Goal: Task Accomplishment & Management: Manage account settings

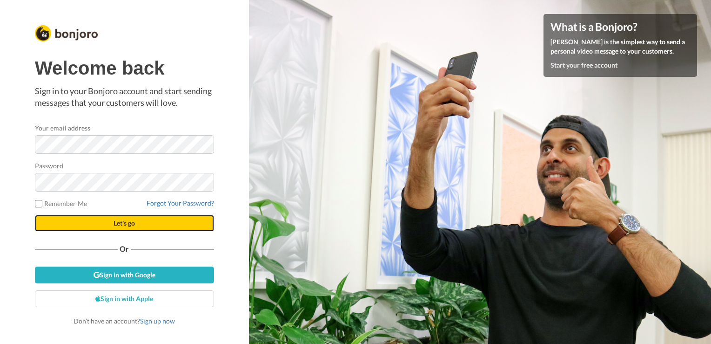
drag, startPoint x: 88, startPoint y: 217, endPoint x: 89, endPoint y: 226, distance: 9.5
click at [89, 226] on button "Let's go" at bounding box center [124, 223] width 179 height 17
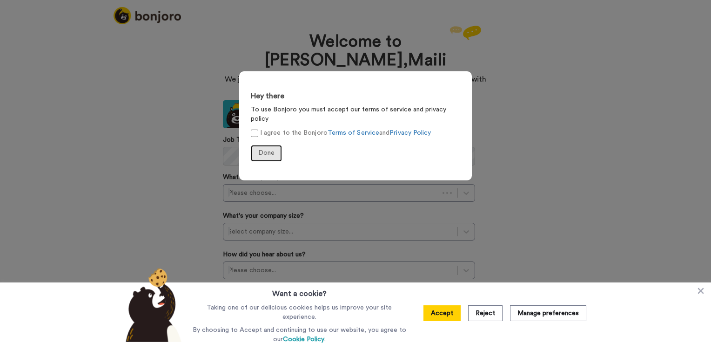
click at [262, 149] on span "Done" at bounding box center [266, 152] width 16 height 7
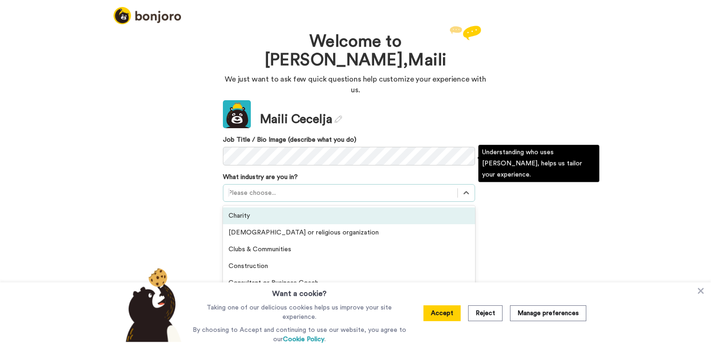
click at [335, 187] on div at bounding box center [340, 192] width 225 height 11
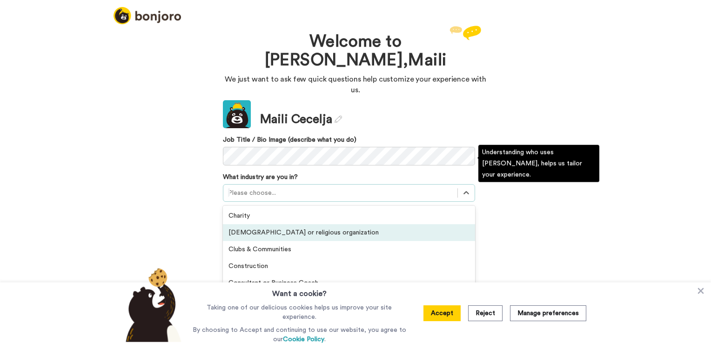
click at [324, 224] on div "Church or religious organization" at bounding box center [349, 232] width 252 height 17
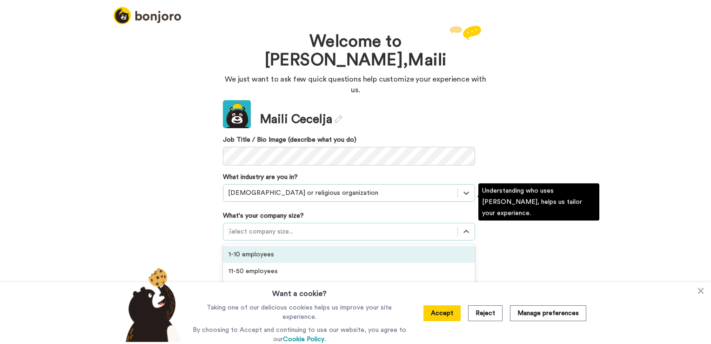
click at [321, 226] on div at bounding box center [340, 231] width 225 height 11
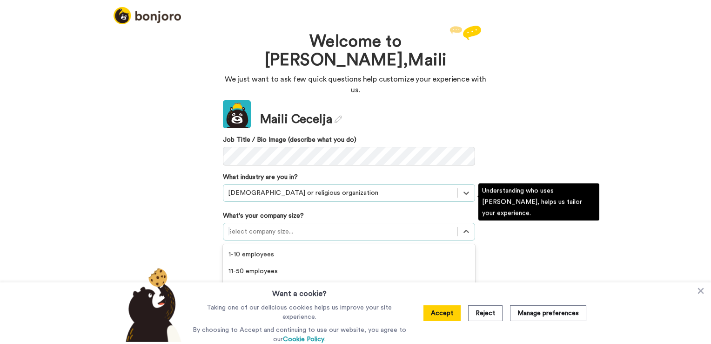
click at [230, 296] on div "Over 200 employees" at bounding box center [349, 304] width 252 height 17
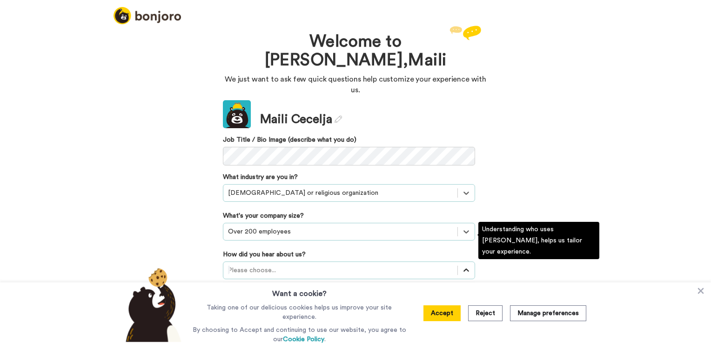
click at [460, 262] on div at bounding box center [466, 270] width 17 height 17
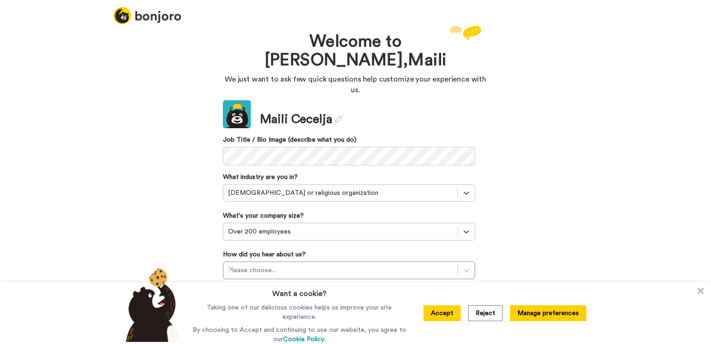
click at [529, 316] on button "Manage preferences" at bounding box center [548, 313] width 76 height 16
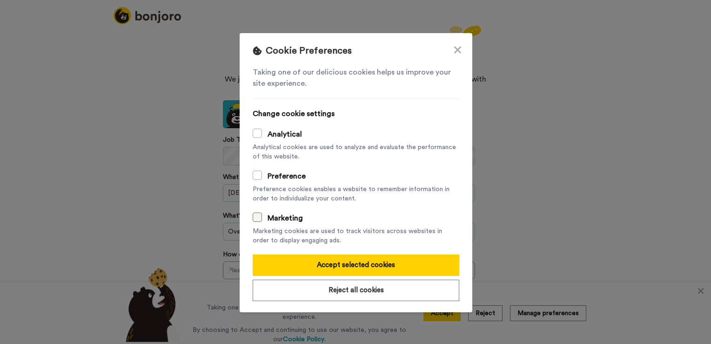
click at [253, 216] on span at bounding box center [257, 216] width 9 height 9
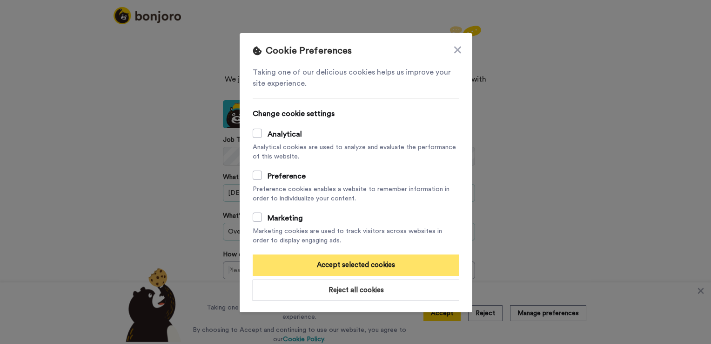
click at [351, 270] on button "Accept selected cookies" at bounding box center [356, 264] width 207 height 21
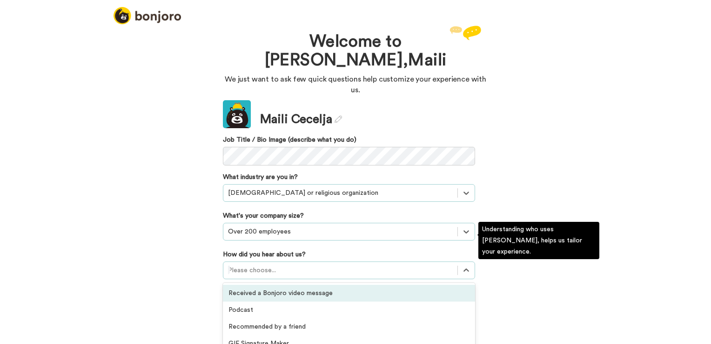
click at [372, 264] on div at bounding box center [340, 269] width 225 height 11
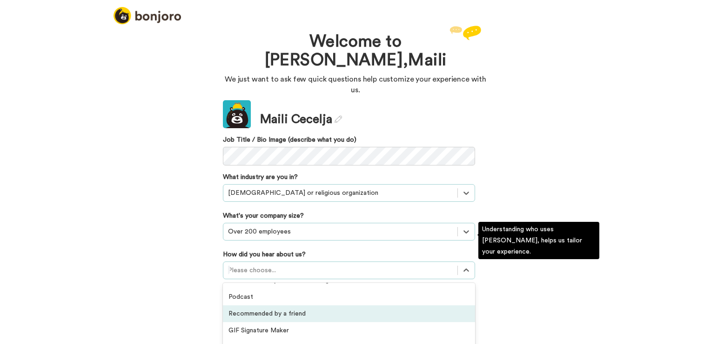
scroll to position [9, 0]
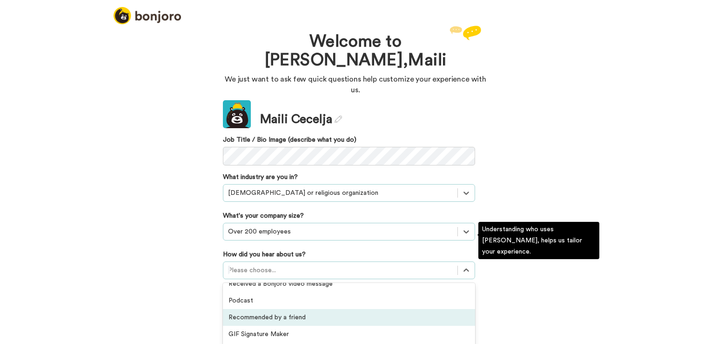
click at [327, 309] on div "Recommended by a friend" at bounding box center [349, 317] width 252 height 17
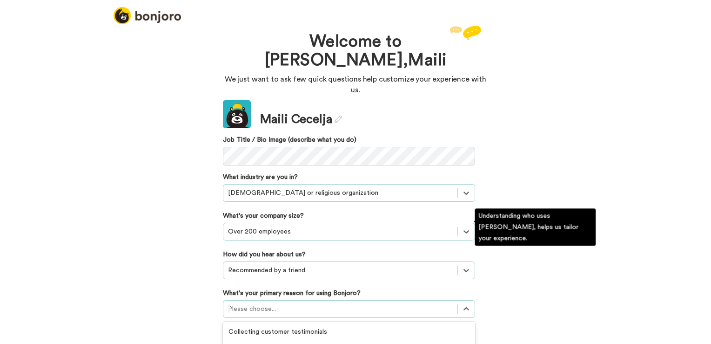
scroll to position [52, 0]
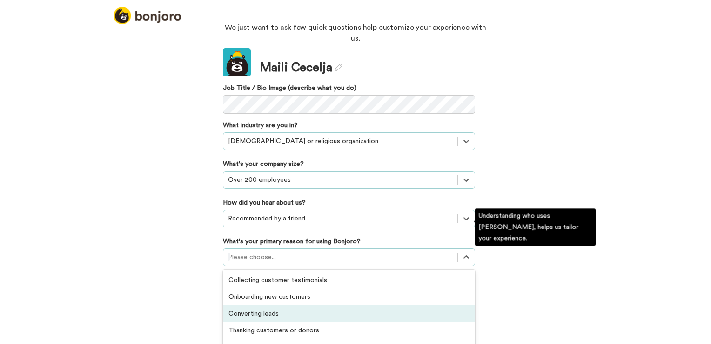
click at [327, 266] on div "option Converting leads focused, 3 of 6. 6 results available. Use Up and Down t…" at bounding box center [349, 257] width 252 height 18
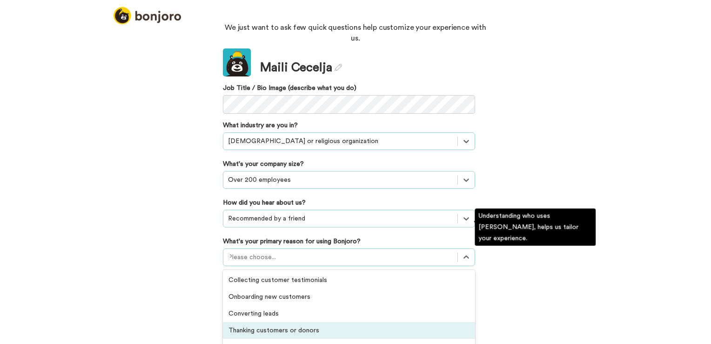
click at [246, 322] on div "Thanking customers or donors" at bounding box center [349, 330] width 252 height 17
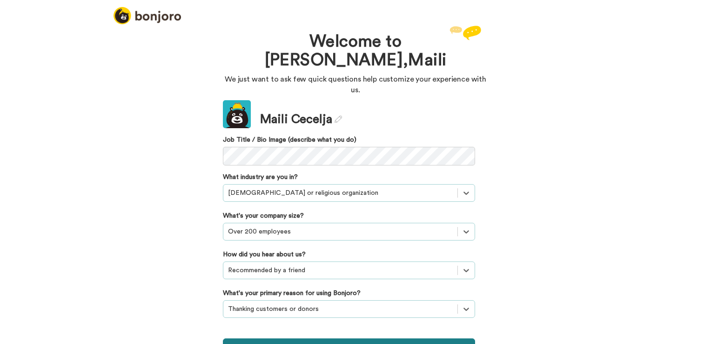
click at [237, 338] on button "Continue" at bounding box center [349, 347] width 252 height 18
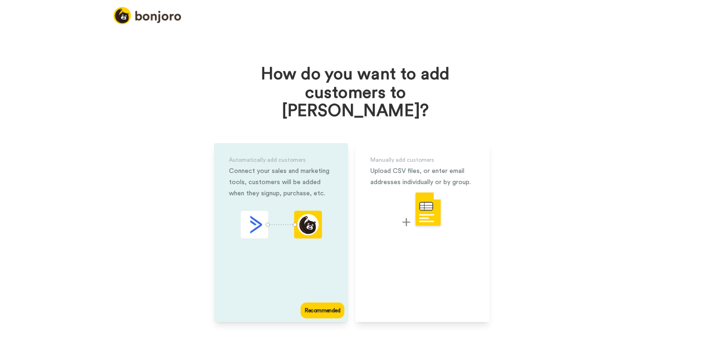
click at [293, 289] on div "Automatically add customers Connect your sales and marketing tools, customers w…" at bounding box center [281, 232] width 134 height 179
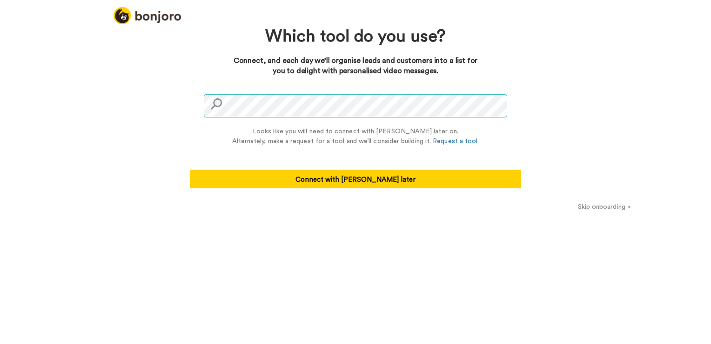
click at [160, 108] on div "Which tool do you use? Connect, and each day we’ll organise leads and customers…" at bounding box center [355, 183] width 711 height 320
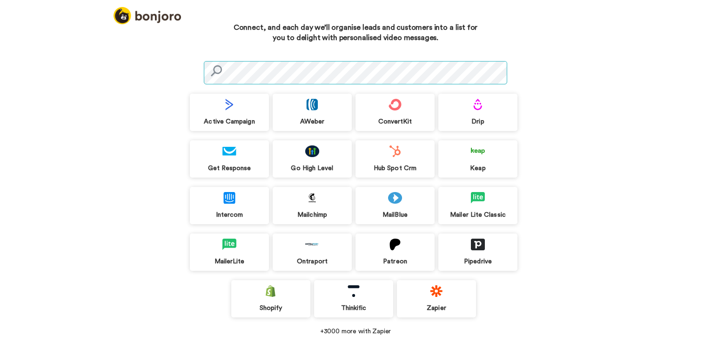
scroll to position [52, 0]
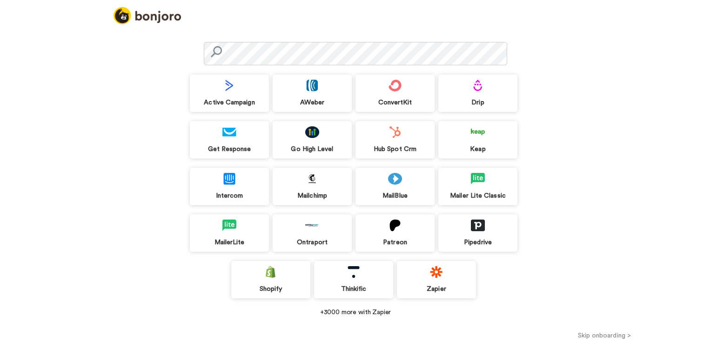
click at [314, 190] on div "Mailchimp" at bounding box center [312, 186] width 79 height 37
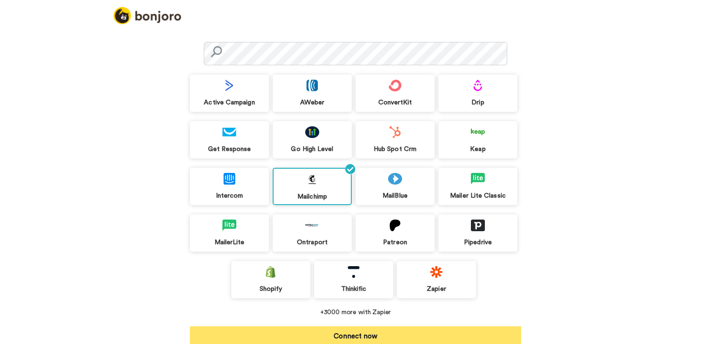
click at [203, 335] on button "Connect now" at bounding box center [356, 335] width 332 height 19
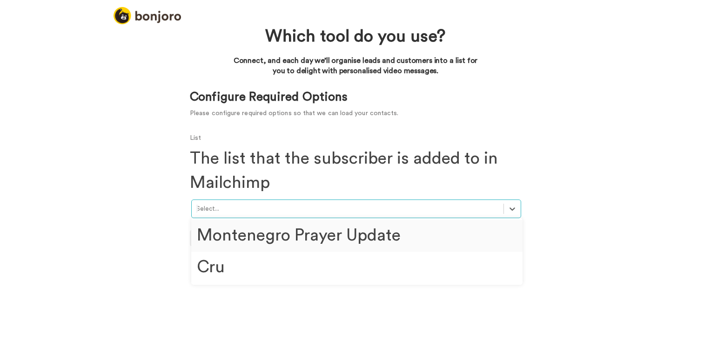
click at [260, 213] on div at bounding box center [347, 208] width 303 height 11
click at [264, 239] on div "Montenegro Prayer Update" at bounding box center [357, 235] width 332 height 31
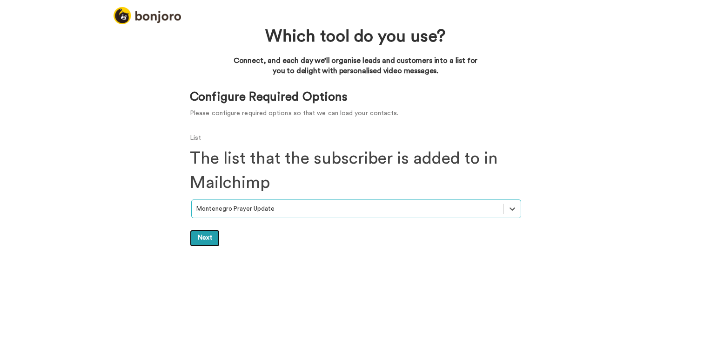
click at [208, 237] on link "Next" at bounding box center [205, 238] width 30 height 17
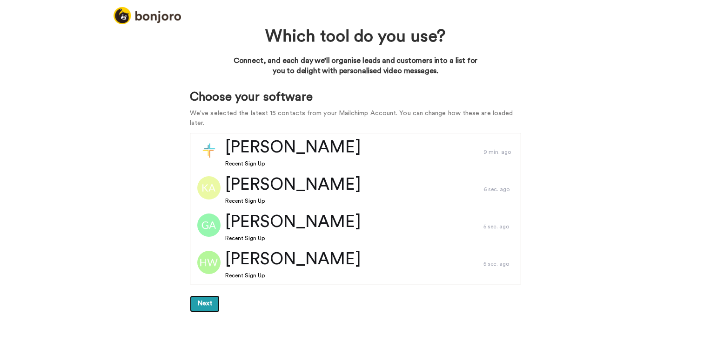
click at [207, 295] on button "Next" at bounding box center [205, 303] width 30 height 17
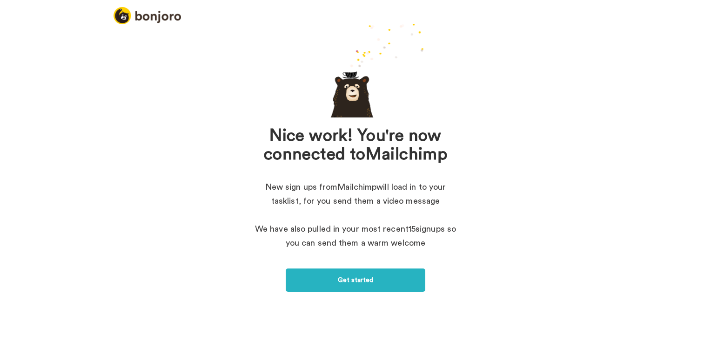
scroll to position [37, 0]
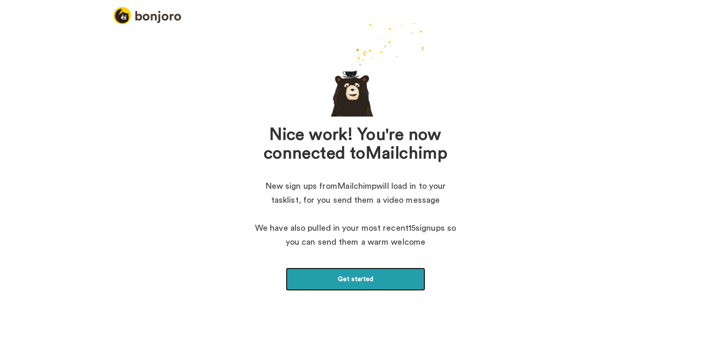
click at [307, 282] on link "Get started" at bounding box center [356, 278] width 140 height 23
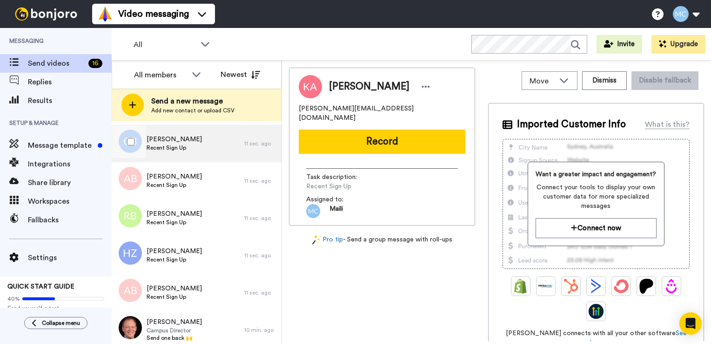
scroll to position [382, 0]
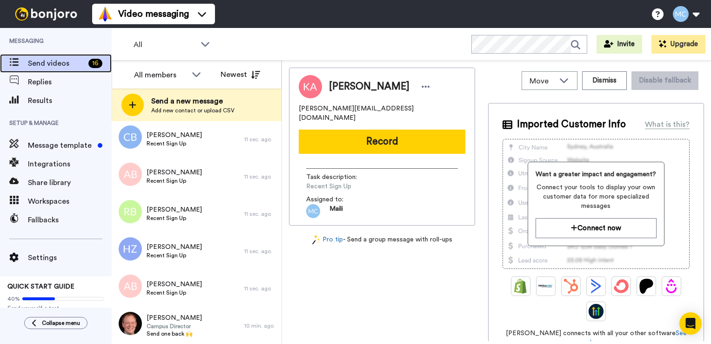
click at [90, 62] on div "16" at bounding box center [95, 63] width 14 height 9
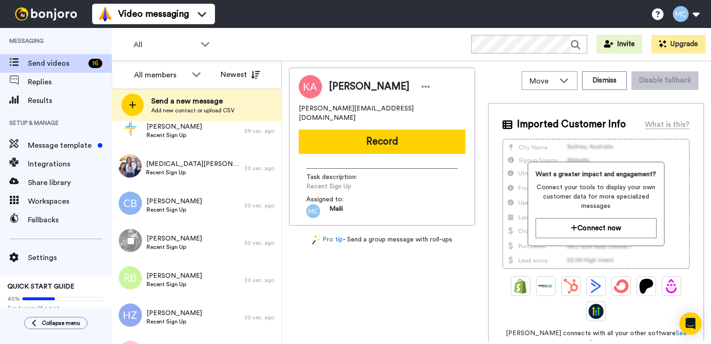
scroll to position [382, 0]
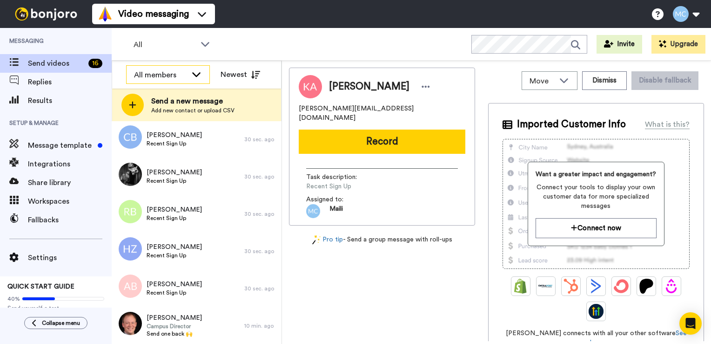
click at [200, 73] on icon at bounding box center [196, 74] width 8 height 5
click at [268, 45] on div "All WORKSPACES View all All Default Task List + Add a new workspace Invite Upgr…" at bounding box center [412, 44] width 600 height 33
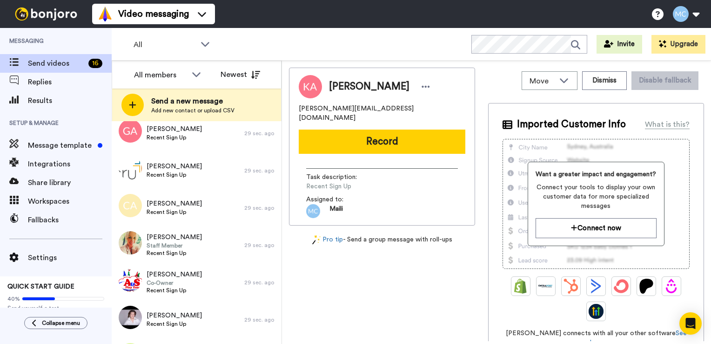
scroll to position [0, 0]
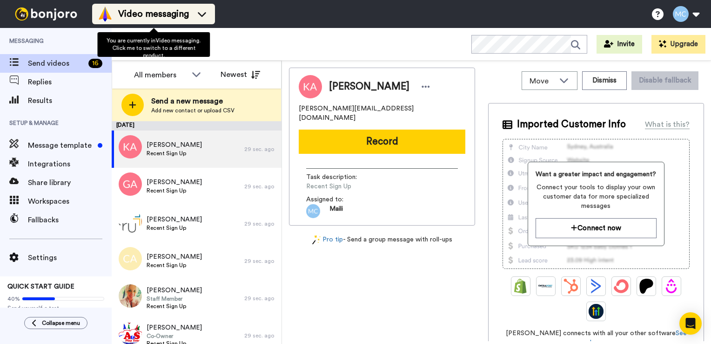
click at [203, 20] on div "Video messaging" at bounding box center [154, 14] width 112 height 15
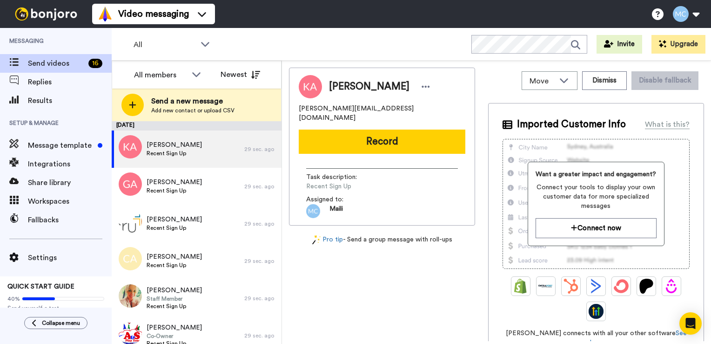
click at [237, 31] on div "All WORKSPACES View all All Default Task List + Add a new workspace Invite Upgr…" at bounding box center [412, 44] width 600 height 33
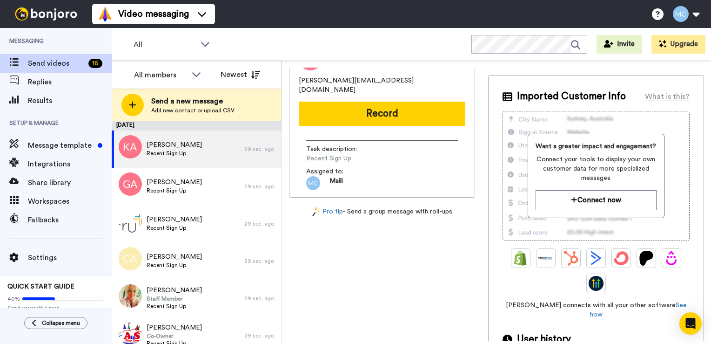
scroll to position [65, 0]
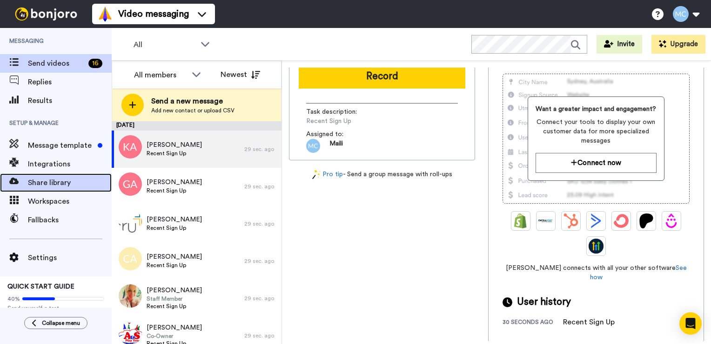
click at [56, 186] on span "Share library" at bounding box center [70, 182] width 84 height 11
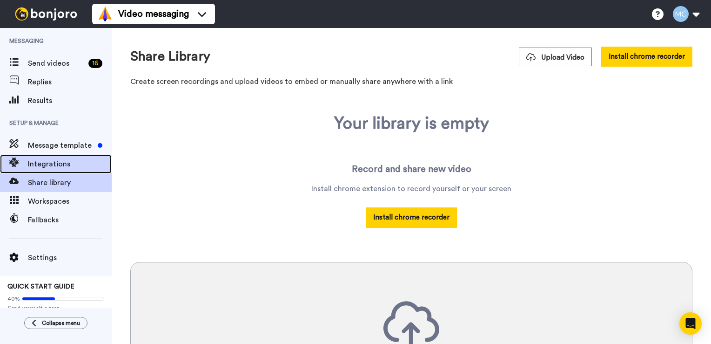
click at [74, 161] on span "Integrations" at bounding box center [70, 163] width 84 height 11
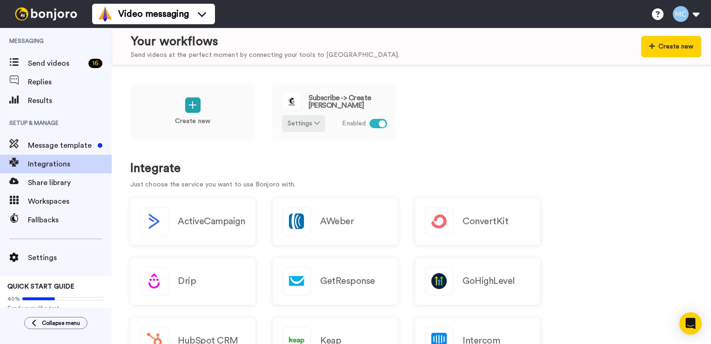
scroll to position [9, 0]
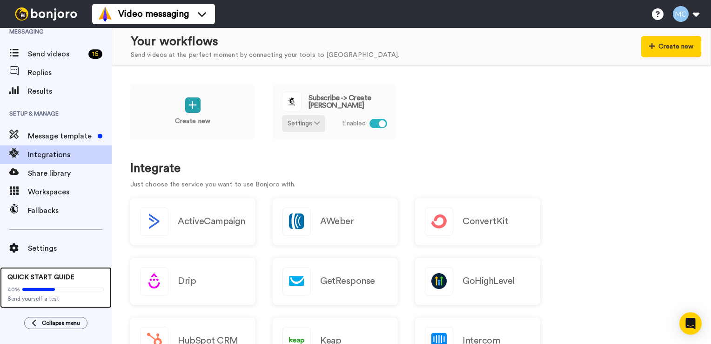
click at [48, 298] on span "Send yourself a test" at bounding box center [55, 298] width 97 height 7
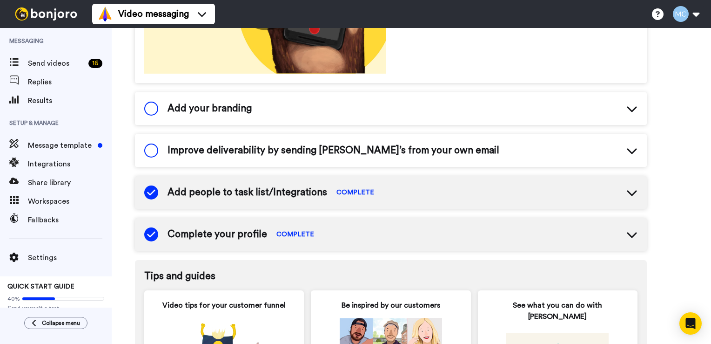
scroll to position [237, 0]
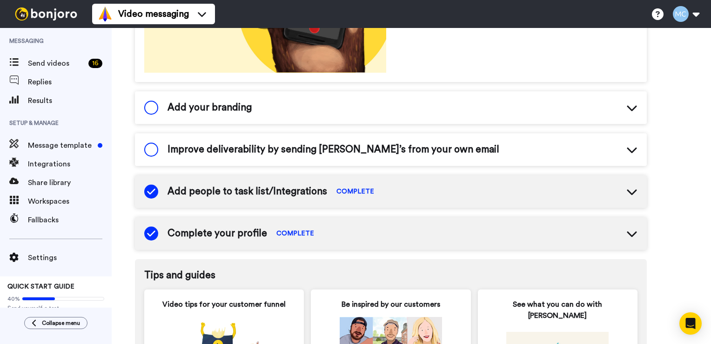
click at [636, 188] on icon at bounding box center [632, 191] width 11 height 11
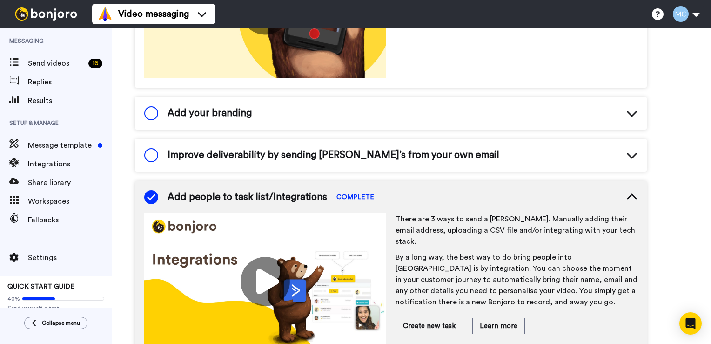
scroll to position [0, 0]
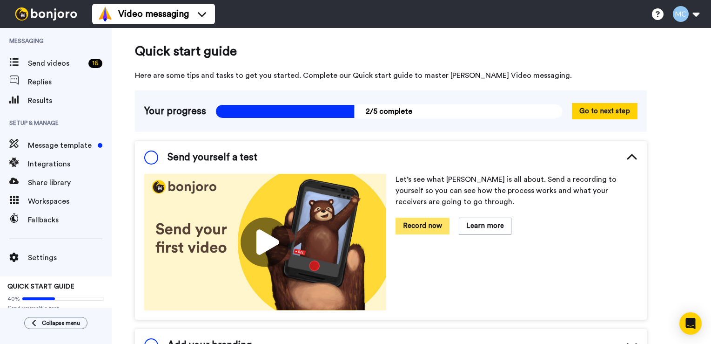
click at [423, 228] on button "Record now" at bounding box center [423, 225] width 54 height 16
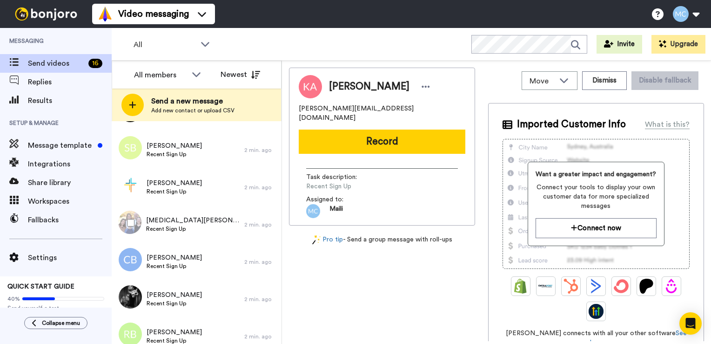
scroll to position [243, 0]
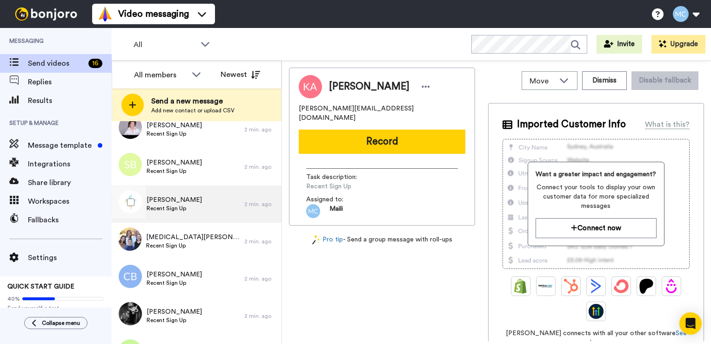
click at [201, 201] on div "[PERSON_NAME] Recent Sign Up" at bounding box center [178, 203] width 133 height 37
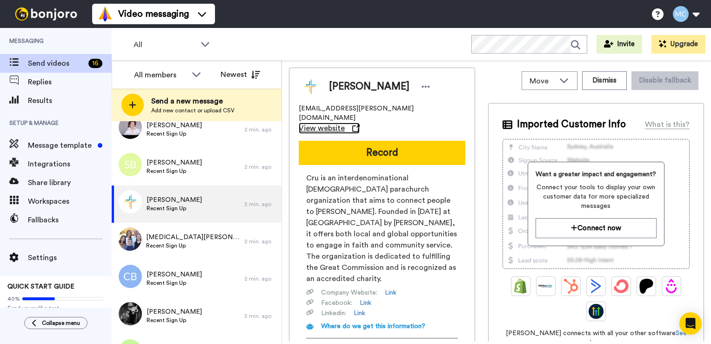
click at [345, 122] on span "View website" at bounding box center [322, 127] width 46 height 11
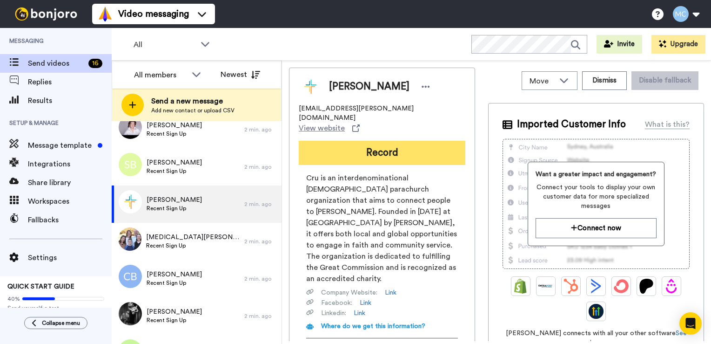
click at [376, 141] on button "Record" at bounding box center [382, 153] width 167 height 24
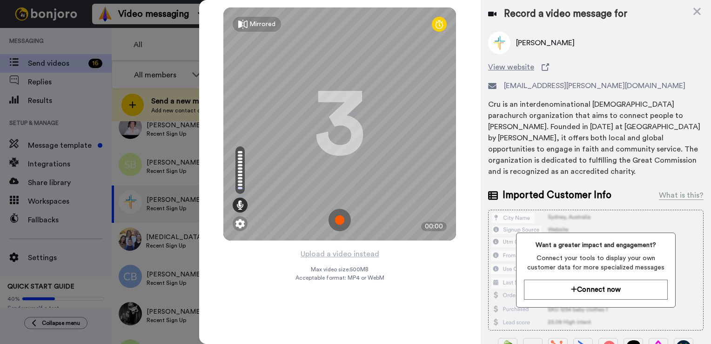
click at [341, 223] on img at bounding box center [340, 220] width 22 height 22
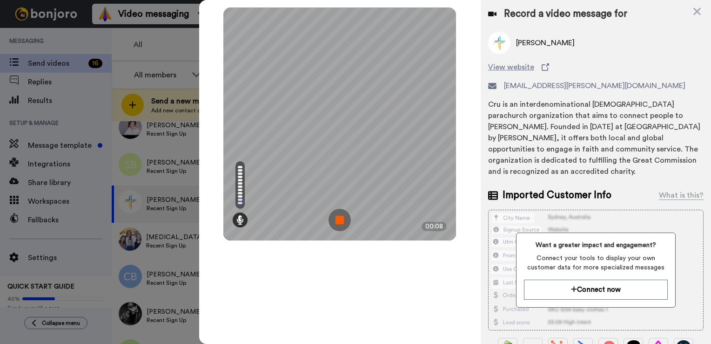
click at [340, 223] on img at bounding box center [340, 220] width 22 height 22
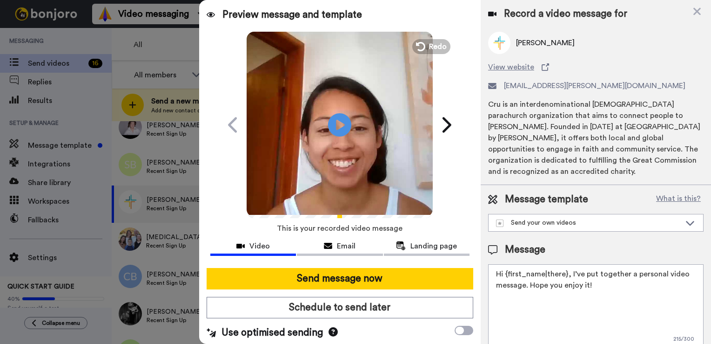
scroll to position [2, 0]
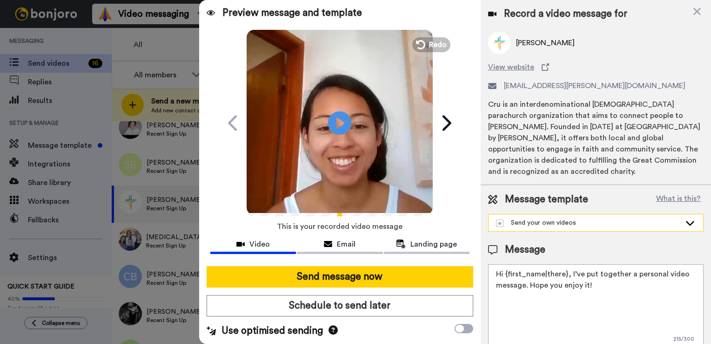
click at [600, 218] on div "Send your own videos" at bounding box center [588, 222] width 185 height 9
click at [674, 192] on button "What is this?" at bounding box center [679, 199] width 50 height 14
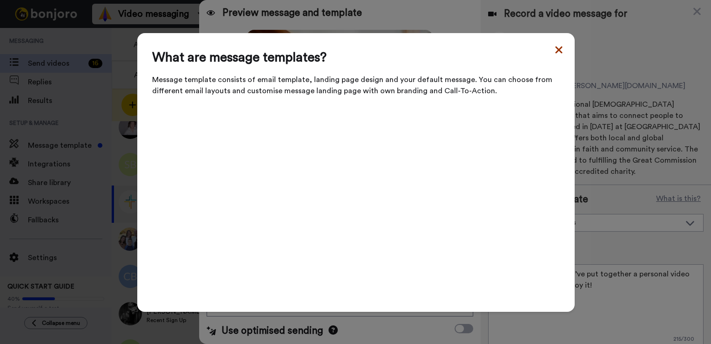
click at [555, 53] on icon at bounding box center [558, 49] width 7 height 7
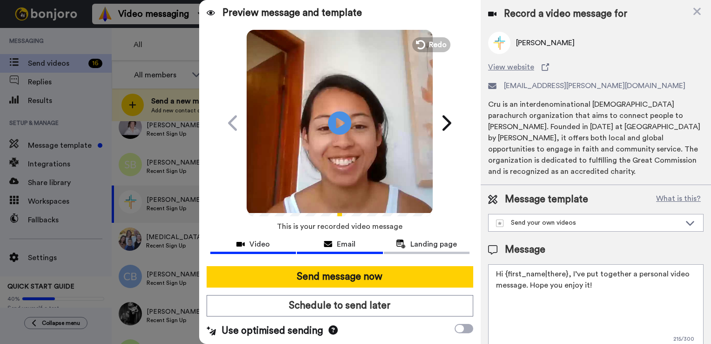
click at [346, 249] on button "Email" at bounding box center [340, 245] width 86 height 17
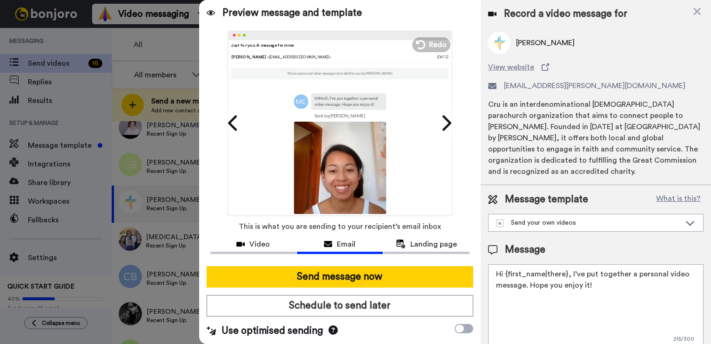
scroll to position [74, 0]
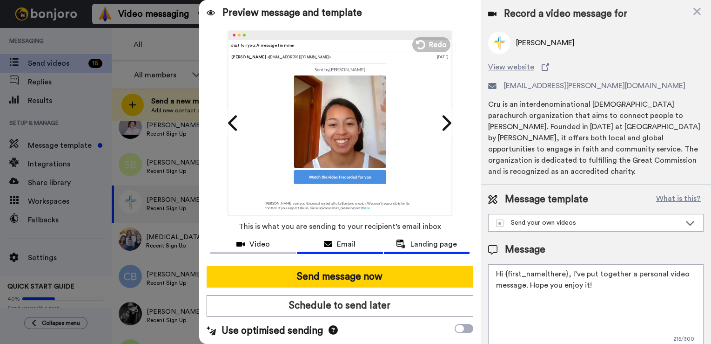
click at [414, 243] on span "Landing page" at bounding box center [434, 243] width 47 height 11
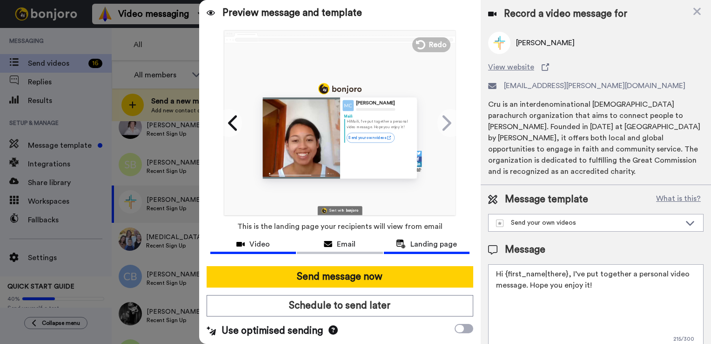
click at [261, 245] on span "Video" at bounding box center [260, 243] width 20 height 11
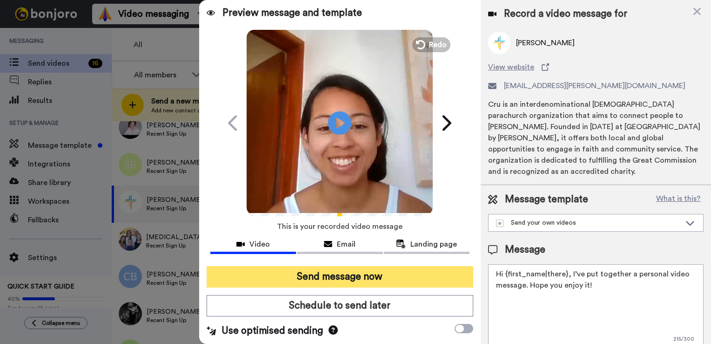
click at [334, 277] on button "Send message now" at bounding box center [340, 276] width 267 height 21
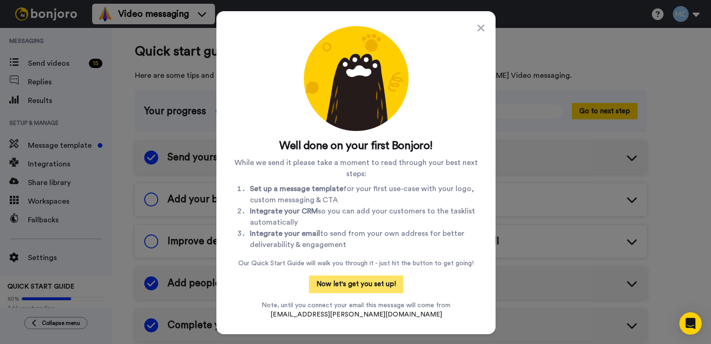
click at [383, 284] on button "Now let's get you set up!" at bounding box center [356, 284] width 95 height 18
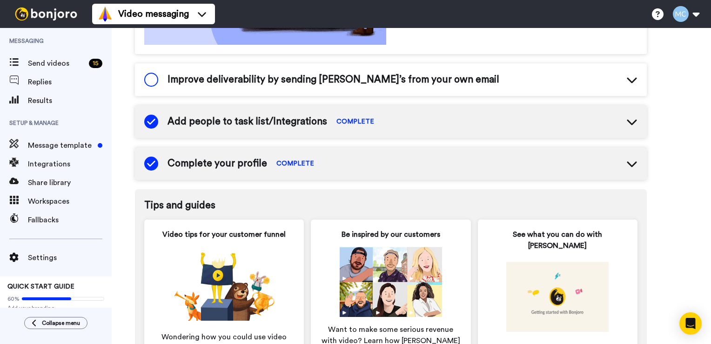
scroll to position [309, 0]
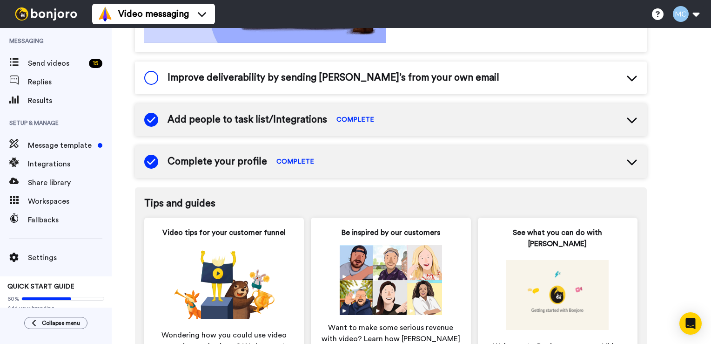
click at [397, 126] on div "Add people to task list/Integrations COMPLETE" at bounding box center [391, 119] width 512 height 33
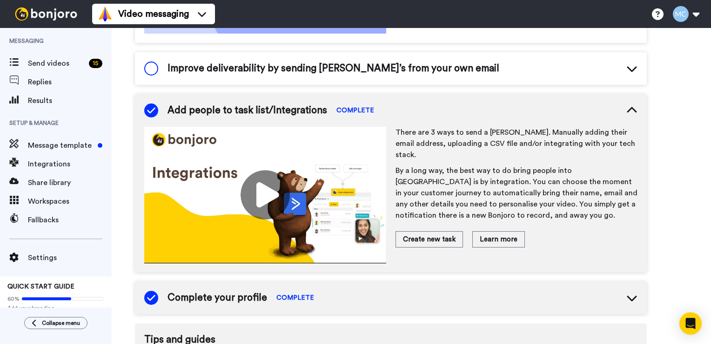
scroll to position [242, 0]
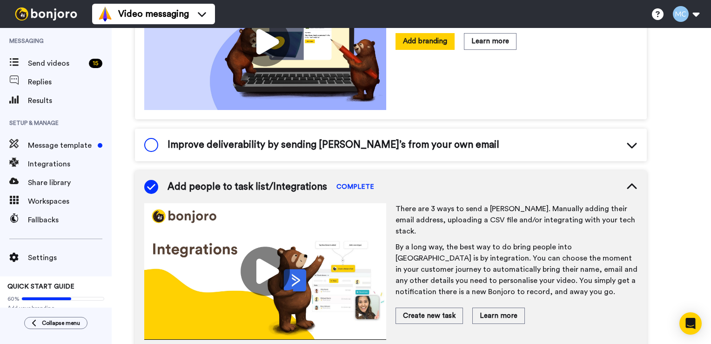
click at [351, 150] on span "Improve deliverability by sending Bonjoro’s from your own email" at bounding box center [334, 145] width 332 height 14
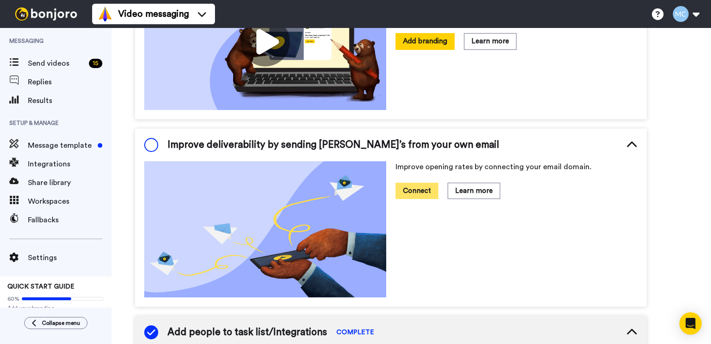
click at [425, 187] on button "Connect" at bounding box center [417, 191] width 43 height 16
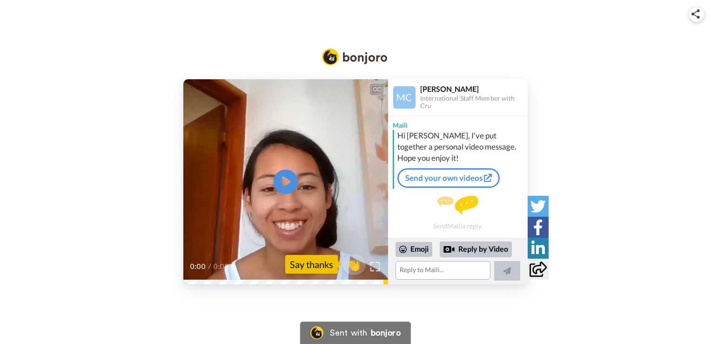
click at [281, 186] on icon at bounding box center [286, 181] width 25 height 25
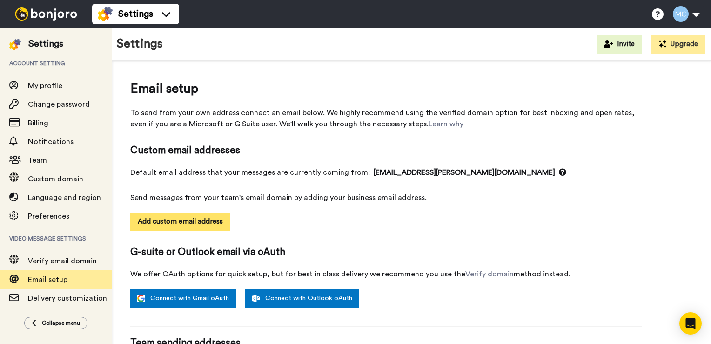
click at [196, 226] on button "Add custom email address" at bounding box center [180, 221] width 100 height 19
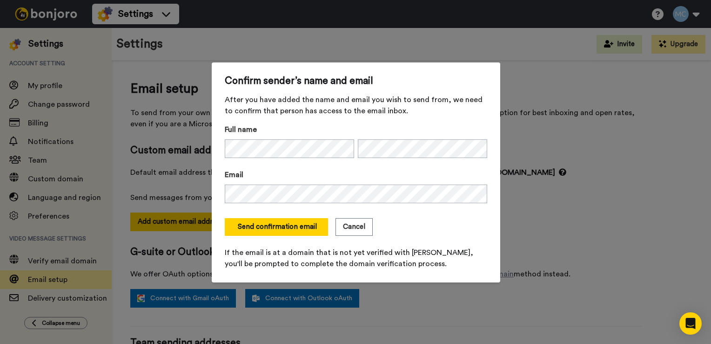
click at [320, 173] on label "Email" at bounding box center [356, 174] width 263 height 11
click at [341, 165] on form "Full name Email Send confirmation email Cancel If the email is at a domain that…" at bounding box center [356, 196] width 263 height 145
click at [311, 230] on button "Send confirmation email" at bounding box center [276, 227] width 103 height 18
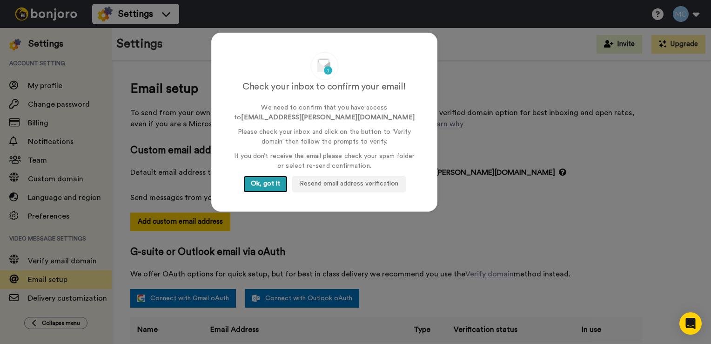
click at [276, 182] on button "Ok, got it" at bounding box center [266, 184] width 44 height 17
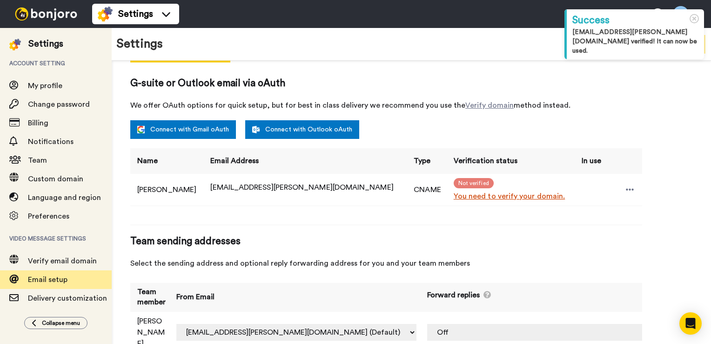
scroll to position [181, 0]
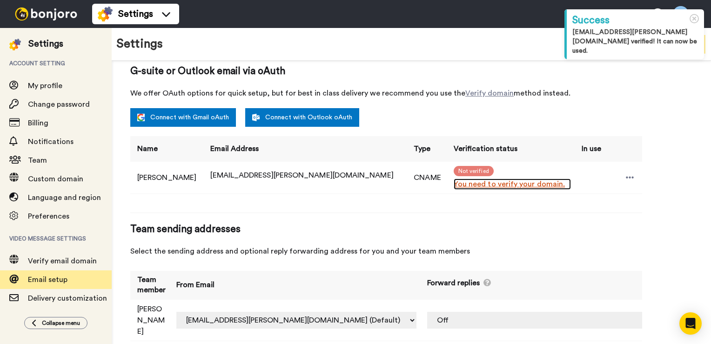
click at [454, 184] on link "You need to verify your domain." at bounding box center [512, 183] width 117 height 11
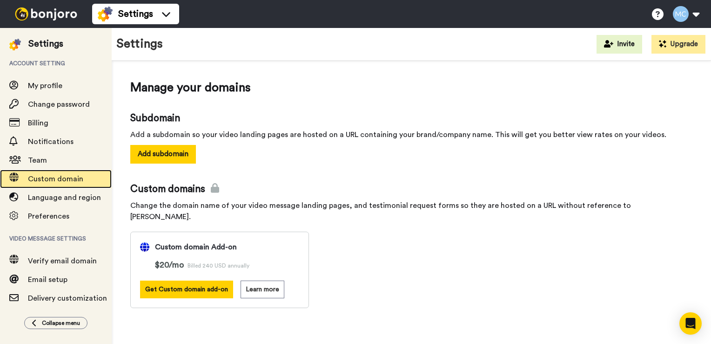
click at [84, 180] on span "Custom domain" at bounding box center [70, 178] width 84 height 11
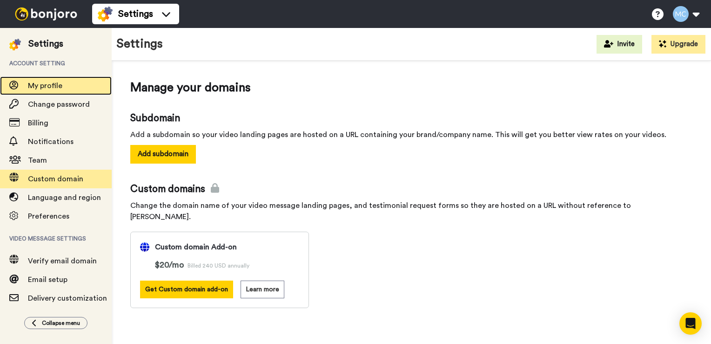
click at [56, 79] on div "My profile" at bounding box center [56, 85] width 112 height 19
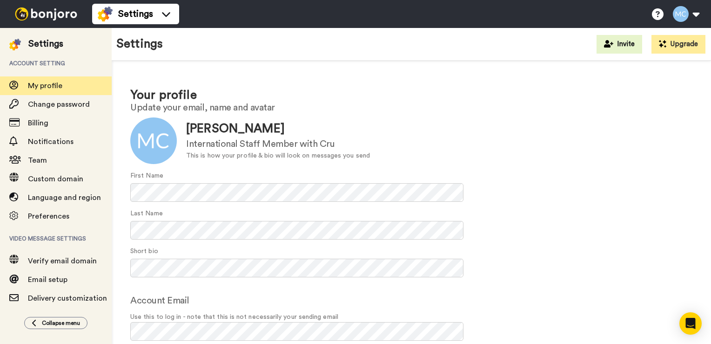
scroll to position [40, 0]
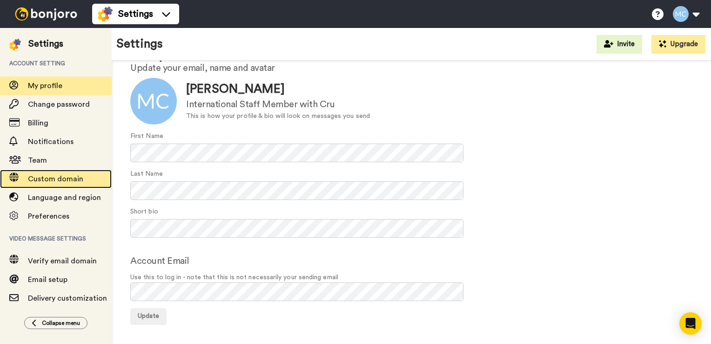
click at [77, 183] on span "Custom domain" at bounding box center [70, 178] width 84 height 11
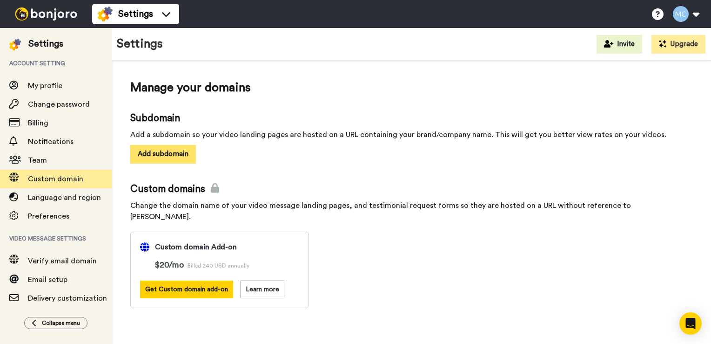
click at [163, 157] on button "Add subdomain" at bounding box center [163, 154] width 66 height 18
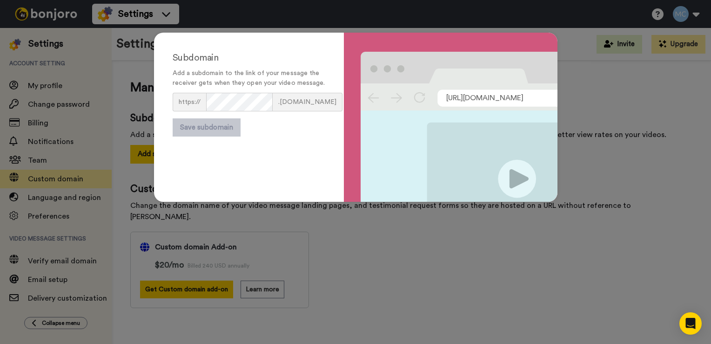
click at [449, 257] on div "Subdomain Add a subdomain to the link of your message the receiver gets when th…" at bounding box center [355, 172] width 711 height 344
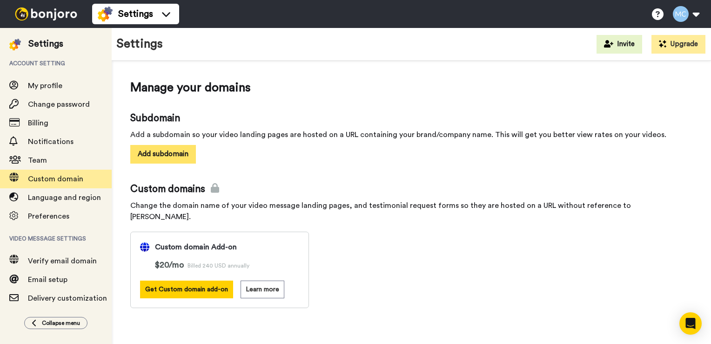
click at [179, 157] on button "Add subdomain" at bounding box center [163, 154] width 66 height 18
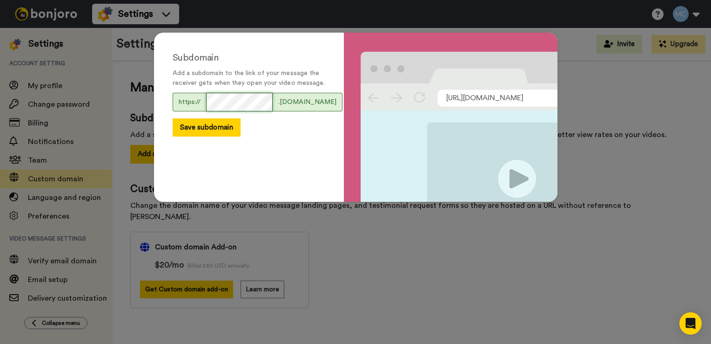
click at [181, 111] on span "https:// .bonjoro.co" at bounding box center [258, 102] width 170 height 19
click at [223, 136] on button "Save subdomain" at bounding box center [207, 127] width 68 height 18
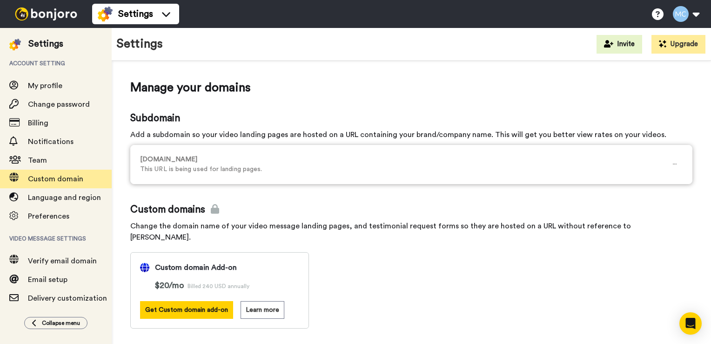
click at [190, 161] on p "cecelja.bonjoro.co" at bounding box center [404, 160] width 528 height 10
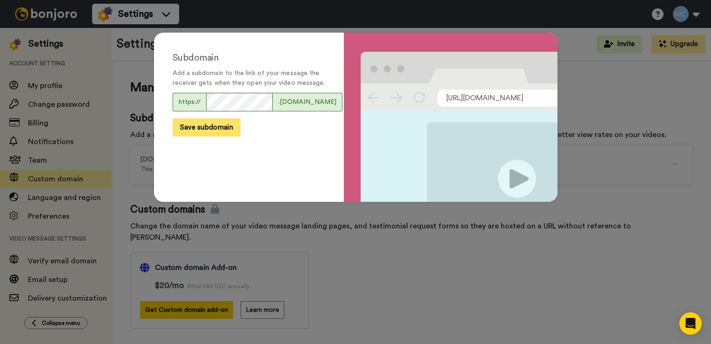
click at [225, 134] on button "Save subdomain" at bounding box center [207, 127] width 68 height 18
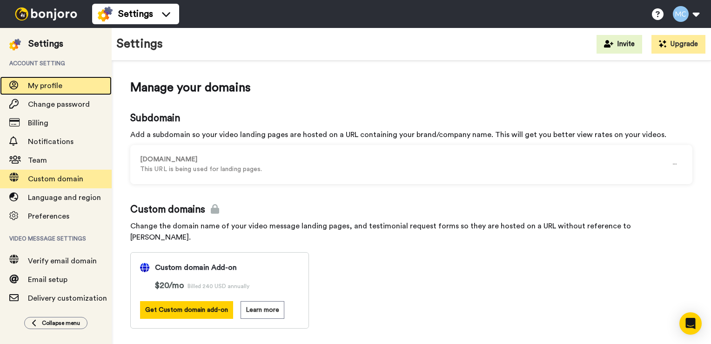
click at [85, 92] on div "My profile" at bounding box center [56, 85] width 112 height 19
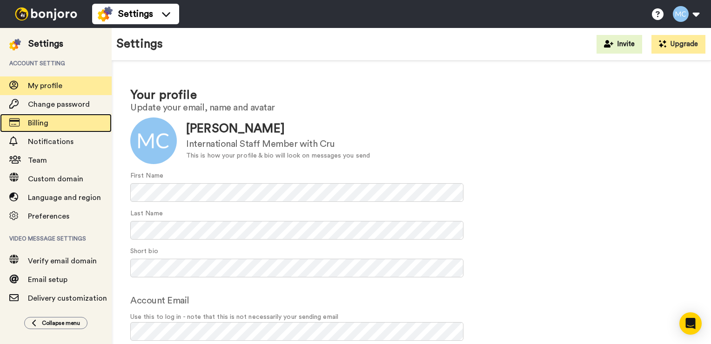
click at [68, 126] on span "Billing" at bounding box center [70, 122] width 84 height 11
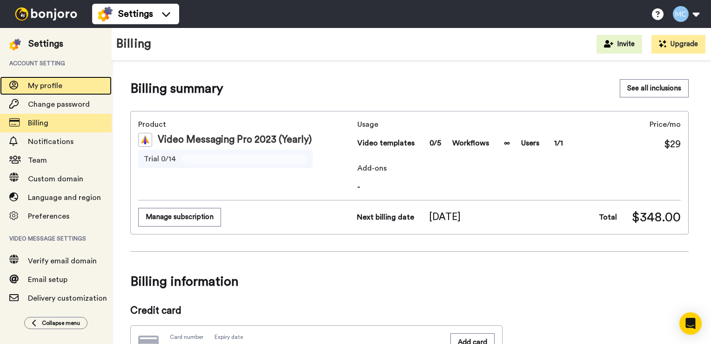
click at [59, 84] on span "My profile" at bounding box center [45, 85] width 34 height 7
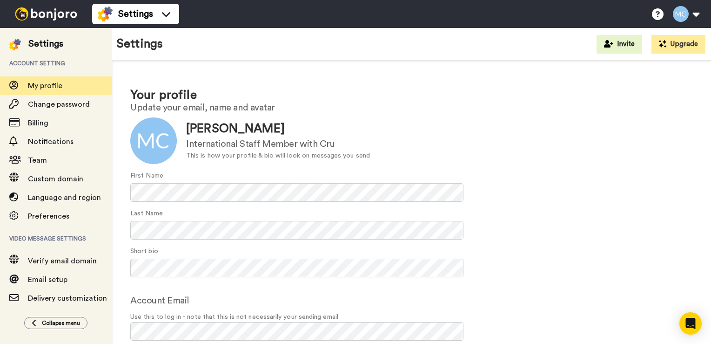
scroll to position [40, 0]
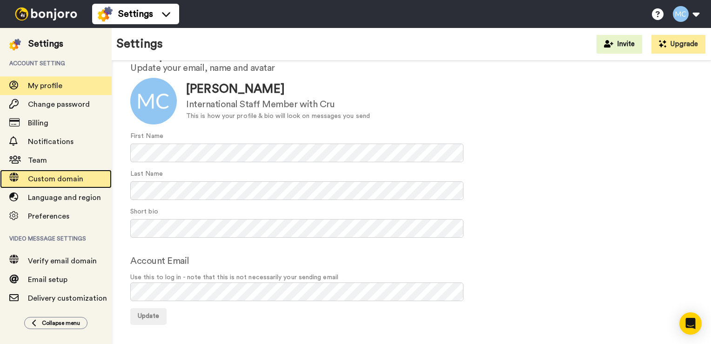
click at [82, 178] on span "Custom domain" at bounding box center [70, 178] width 84 height 11
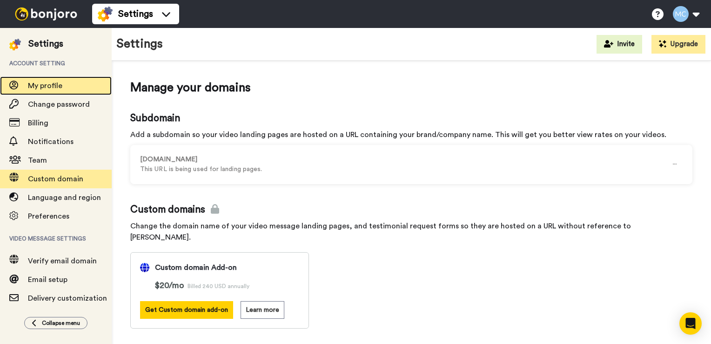
click at [74, 79] on div "My profile" at bounding box center [56, 85] width 112 height 19
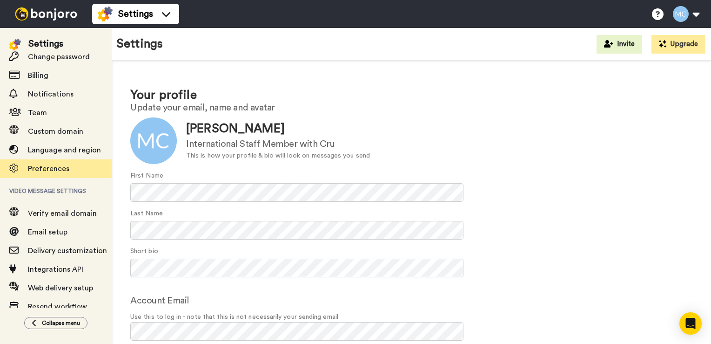
scroll to position [63, 0]
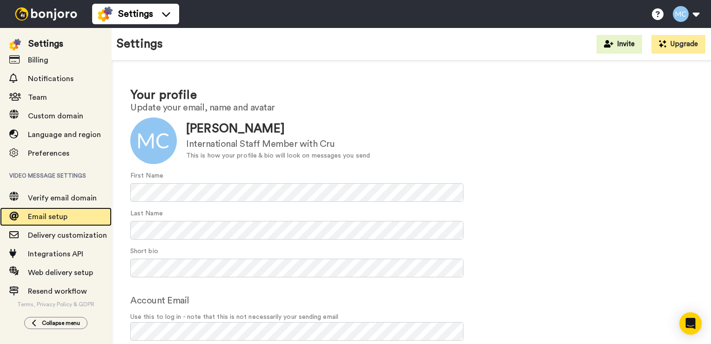
click at [77, 217] on span "Email setup" at bounding box center [70, 216] width 84 height 11
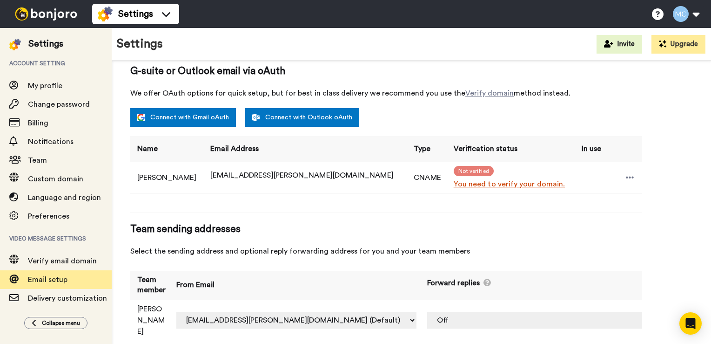
scroll to position [180, 0]
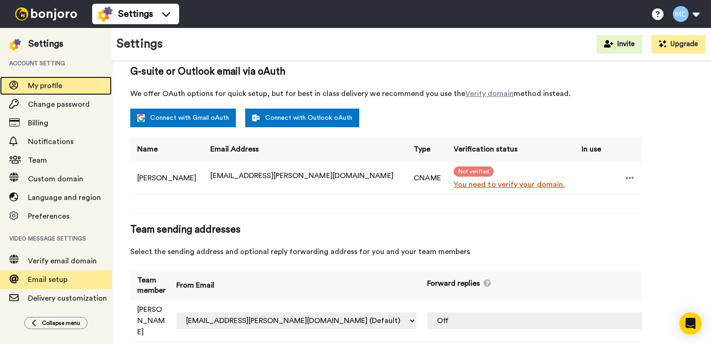
click at [49, 90] on span "My profile" at bounding box center [70, 85] width 84 height 11
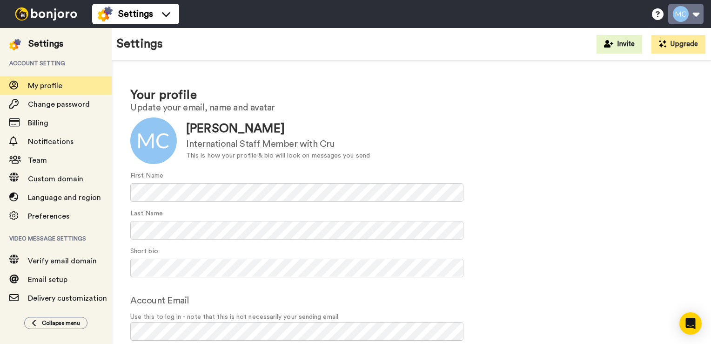
click at [696, 16] on button at bounding box center [686, 14] width 35 height 20
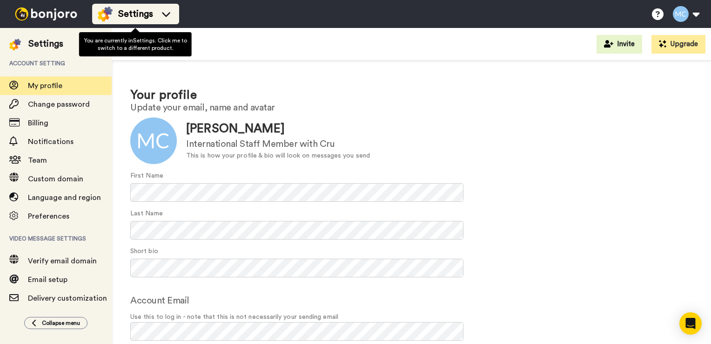
click at [159, 17] on icon at bounding box center [166, 13] width 15 height 9
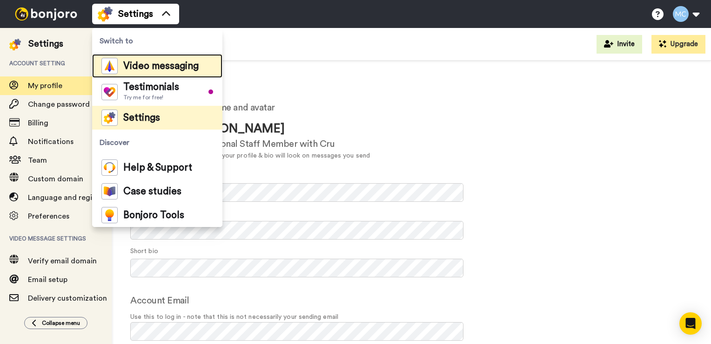
click at [165, 68] on span "Video messaging" at bounding box center [160, 65] width 75 height 9
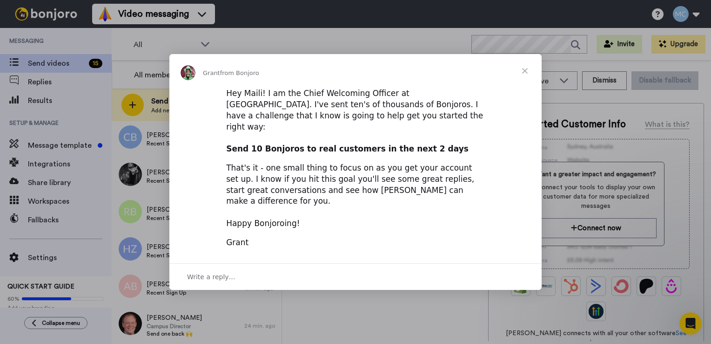
click at [528, 81] on span "Close" at bounding box center [525, 71] width 34 height 34
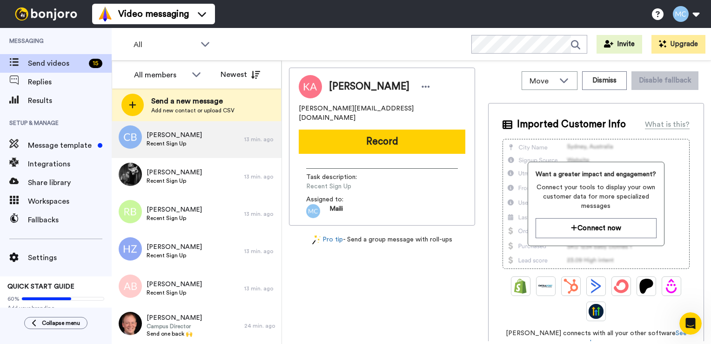
scroll to position [345, 0]
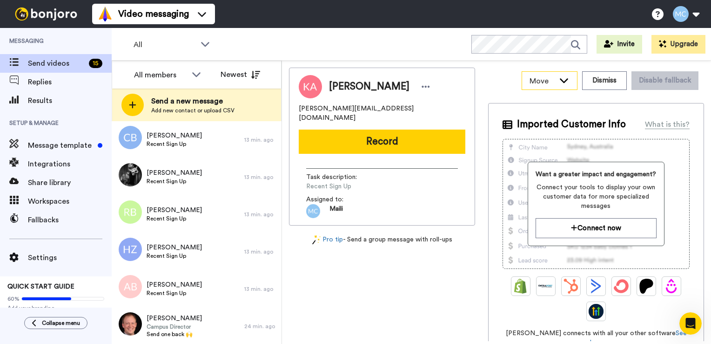
click at [572, 82] on div "Move" at bounding box center [549, 81] width 55 height 18
click at [600, 85] on button "Dismiss" at bounding box center [604, 80] width 45 height 19
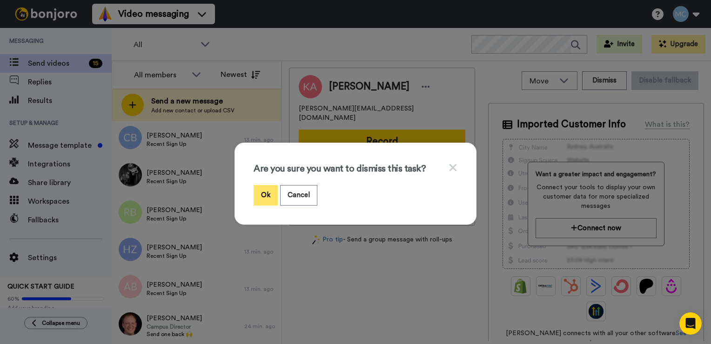
click at [264, 197] on button "Ok" at bounding box center [266, 195] width 24 height 20
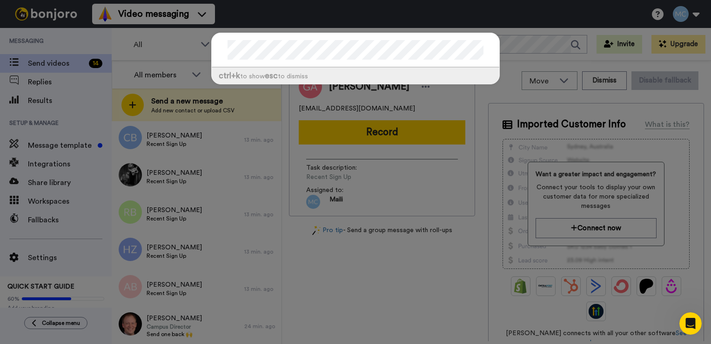
click at [327, 38] on div at bounding box center [356, 50] width 288 height 34
click at [435, 1] on div "ctrl +k to show esc to dismiss" at bounding box center [355, 172] width 711 height 344
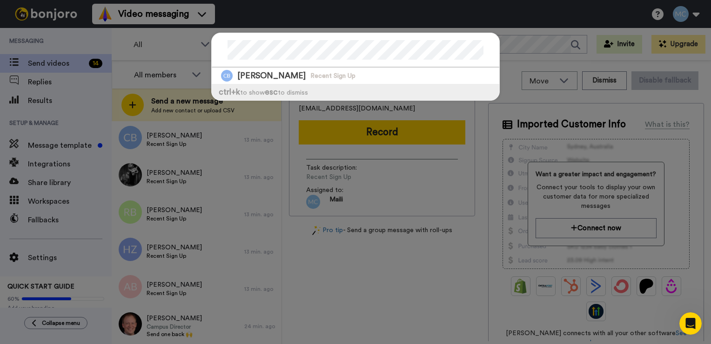
click at [490, 4] on div "Christopher Bauer Recent Sign Up ctrl +k to show esc to dismiss" at bounding box center [355, 172] width 711 height 344
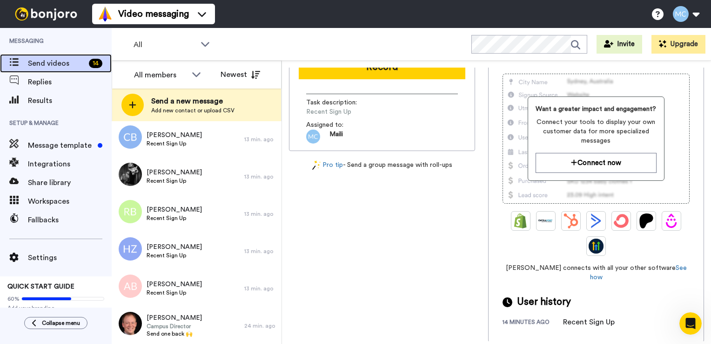
click at [90, 64] on div "14" at bounding box center [96, 63] width 14 height 9
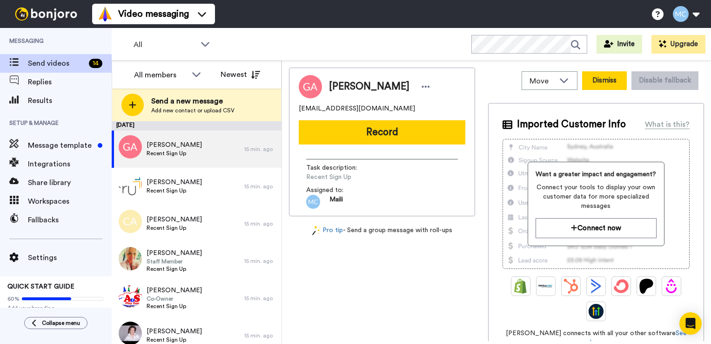
click at [603, 77] on button "Dismiss" at bounding box center [604, 80] width 45 height 19
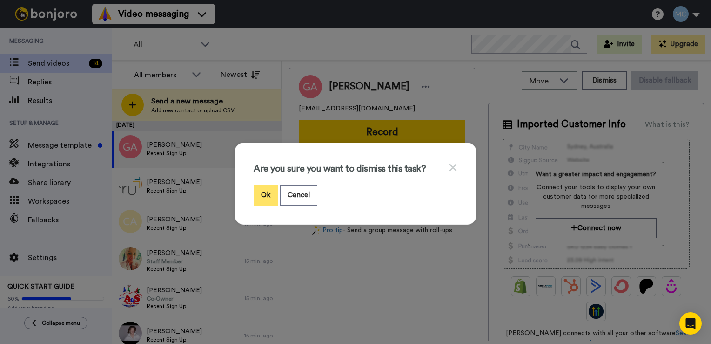
click at [258, 195] on button "Ok" at bounding box center [266, 195] width 24 height 20
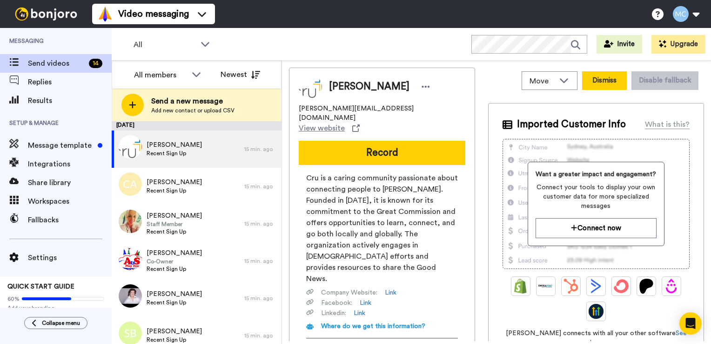
click at [590, 81] on button "Dismiss" at bounding box center [604, 80] width 45 height 19
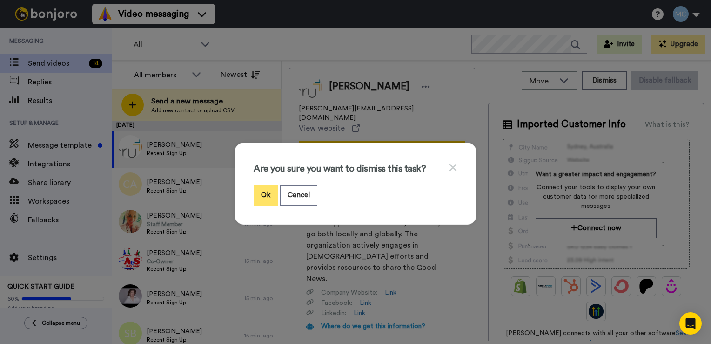
click at [260, 202] on button "Ok" at bounding box center [266, 195] width 24 height 20
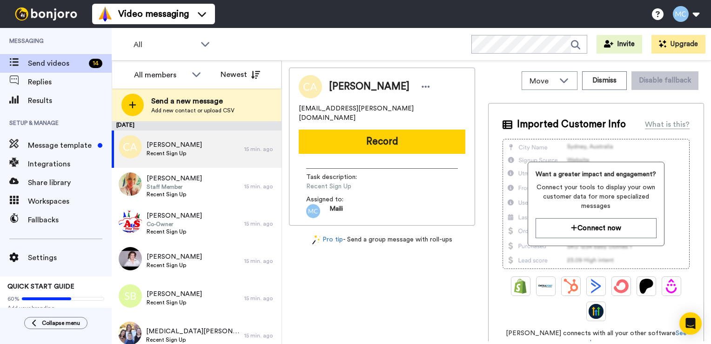
click at [593, 83] on button "Dismiss" at bounding box center [604, 80] width 45 height 19
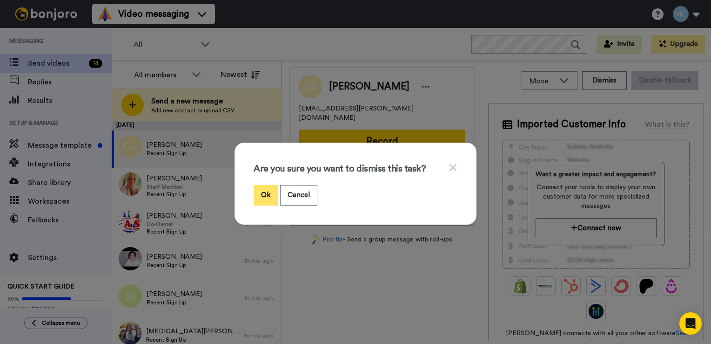
click at [257, 196] on button "Ok" at bounding box center [266, 195] width 24 height 20
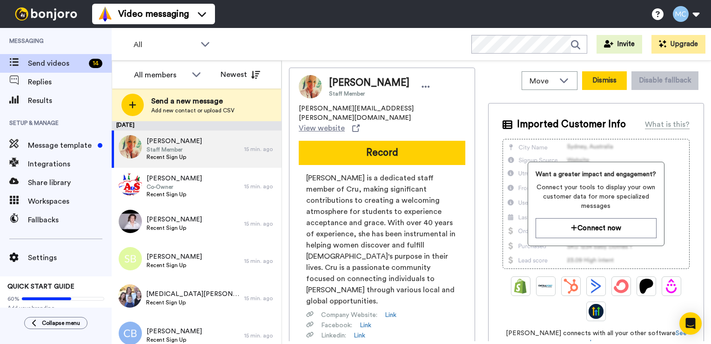
click at [590, 81] on button "Dismiss" at bounding box center [604, 80] width 45 height 19
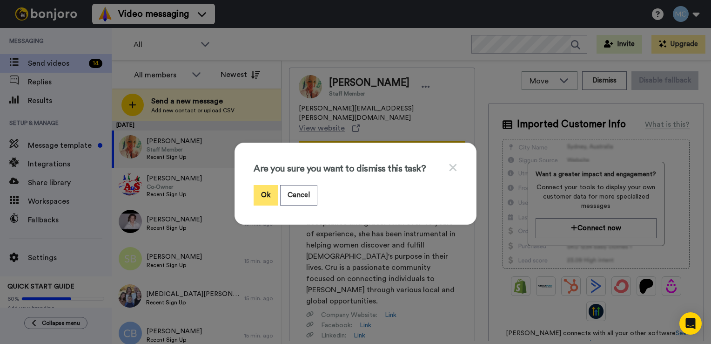
click at [258, 196] on button "Ok" at bounding box center [266, 195] width 24 height 20
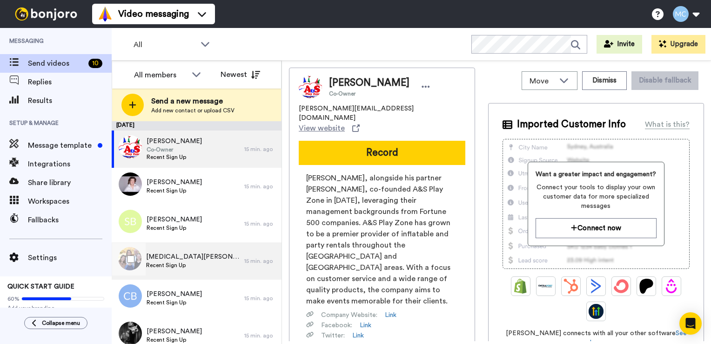
click at [181, 265] on span "Recent Sign Up" at bounding box center [193, 264] width 94 height 7
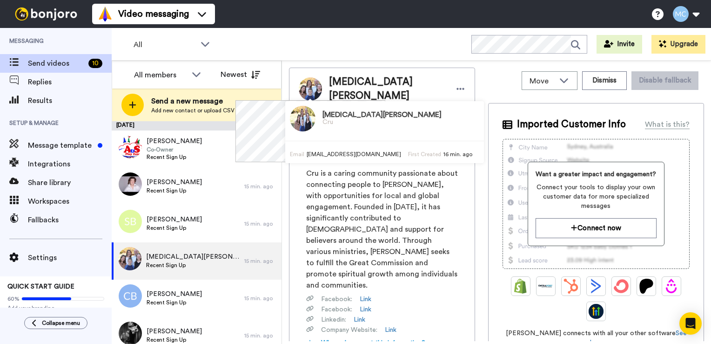
click at [313, 88] on img at bounding box center [310, 88] width 23 height 23
click at [291, 111] on img at bounding box center [303, 119] width 26 height 26
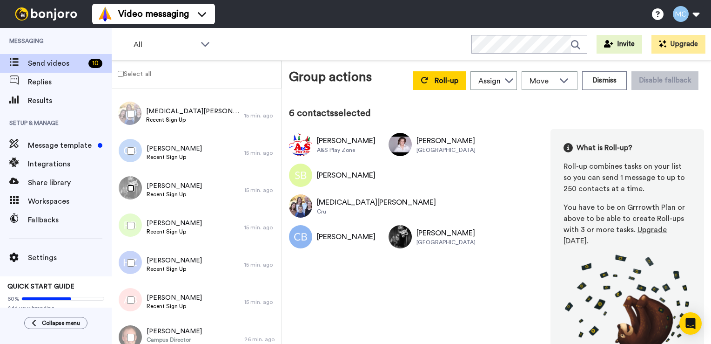
scroll to position [127, 0]
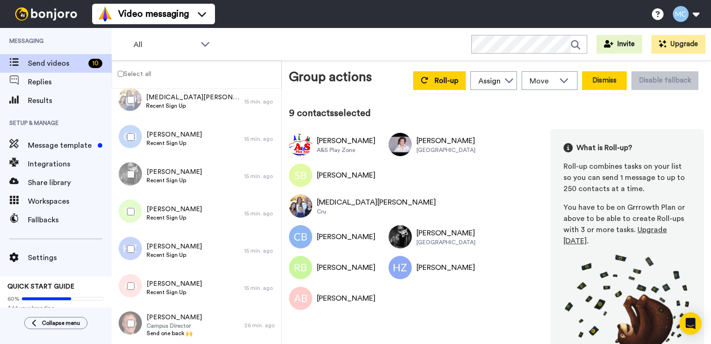
click at [594, 85] on button "Dismiss" at bounding box center [604, 80] width 45 height 19
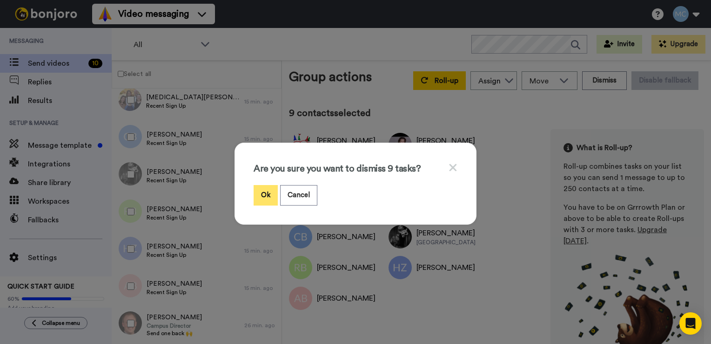
click at [262, 195] on button "Ok" at bounding box center [266, 195] width 24 height 20
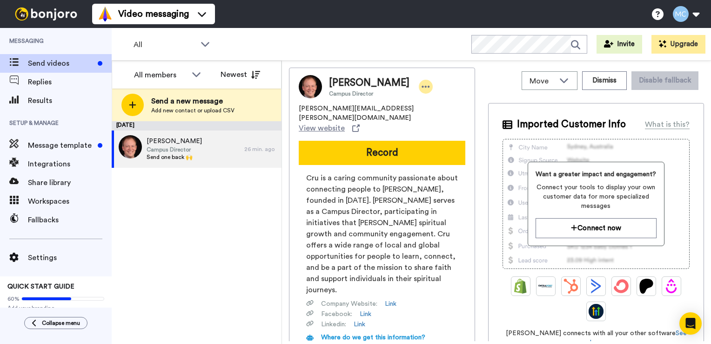
click at [428, 85] on icon at bounding box center [426, 86] width 8 height 9
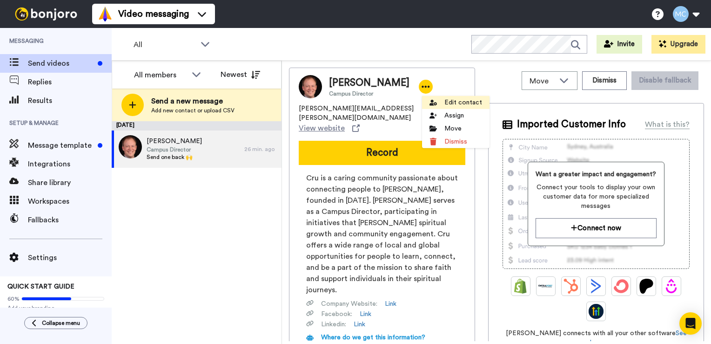
click at [457, 105] on li "Edit contact" at bounding box center [456, 102] width 68 height 13
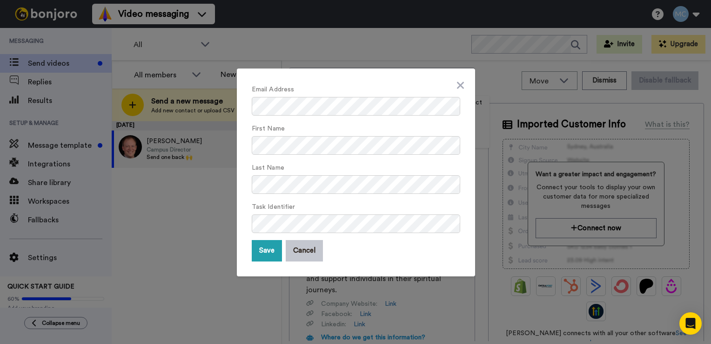
click at [436, 63] on div "Email Address First Name Last Name Task Identifier Save Cancel" at bounding box center [355, 172] width 711 height 344
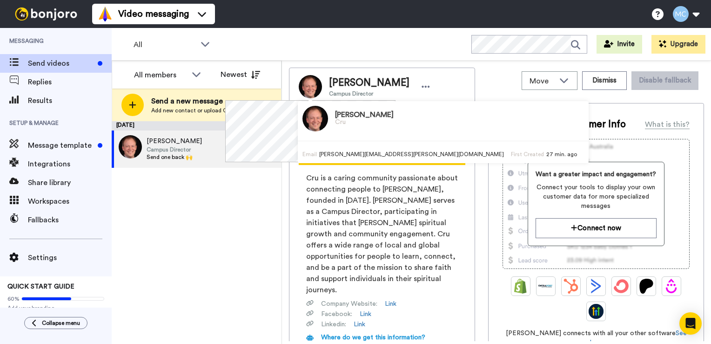
click at [313, 88] on img at bounding box center [310, 86] width 23 height 23
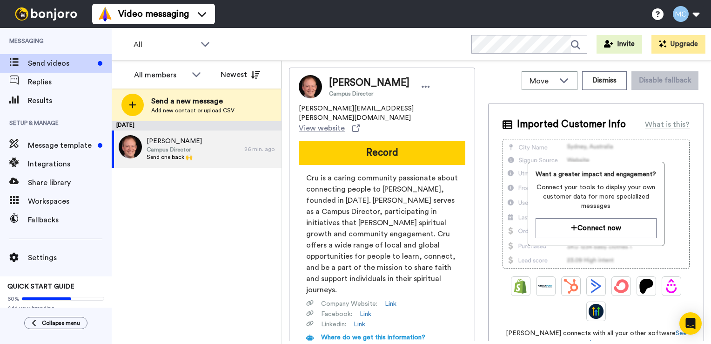
click at [419, 29] on div "All WORKSPACES View all All Default Task List + Add a new workspace Invite Upgr…" at bounding box center [412, 44] width 600 height 33
click at [616, 86] on button "Dismiss" at bounding box center [604, 80] width 45 height 19
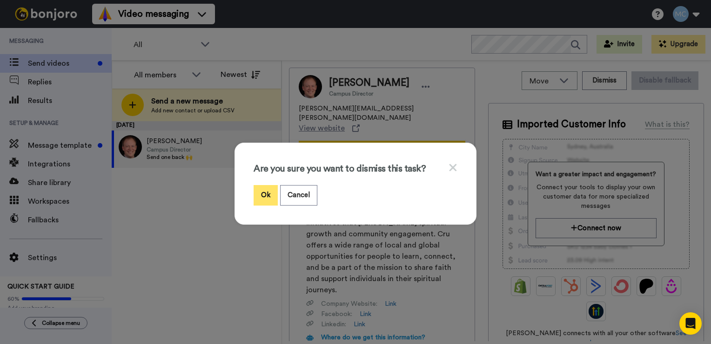
click at [264, 196] on button "Ok" at bounding box center [266, 195] width 24 height 20
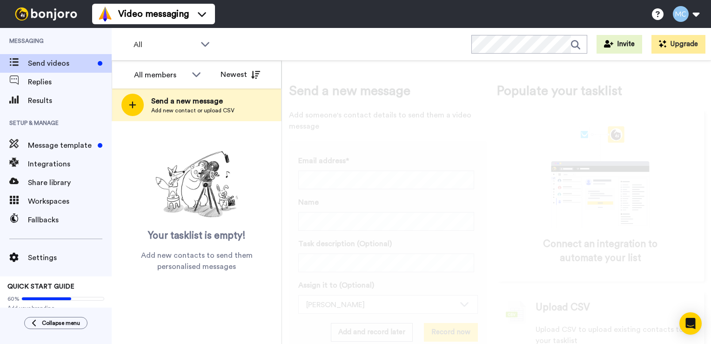
scroll to position [28, 0]
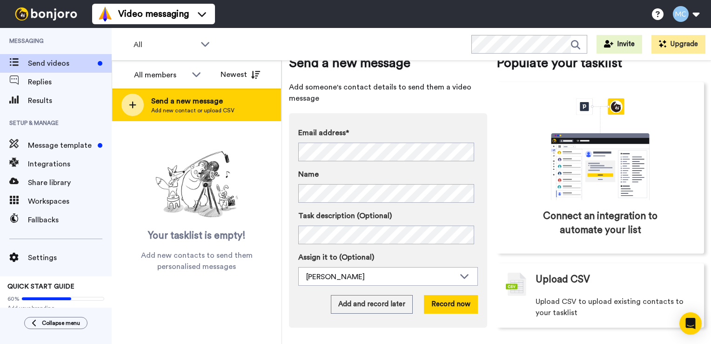
click at [179, 117] on div "Send a new message Add new contact or upload CSV" at bounding box center [196, 104] width 169 height 33
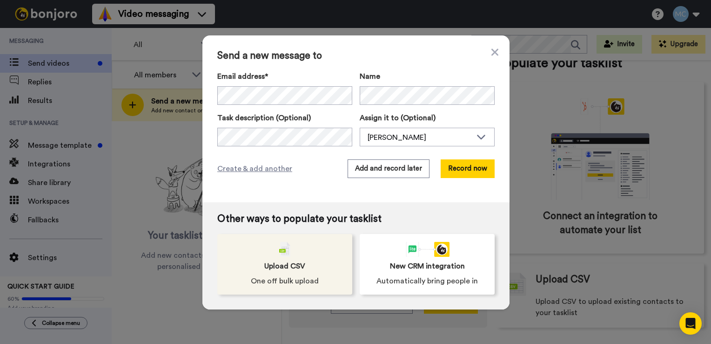
click at [327, 264] on div "Upload CSV One off bulk upload" at bounding box center [284, 264] width 135 height 61
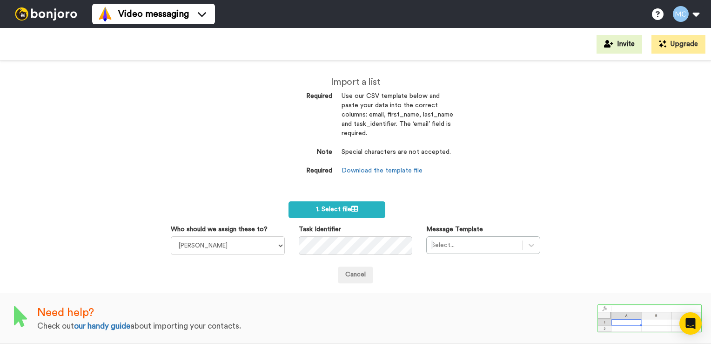
click at [467, 182] on div "Import a list Required Use our CSV template below and paste your data into the …" at bounding box center [355, 202] width 711 height 283
click at [246, 242] on select "[PERSON_NAME]" at bounding box center [228, 245] width 114 height 19
click at [252, 203] on form "1. Select file Who should we assign these to? [PERSON_NAME] Task Identifier Mes…" at bounding box center [356, 242] width 370 height 82
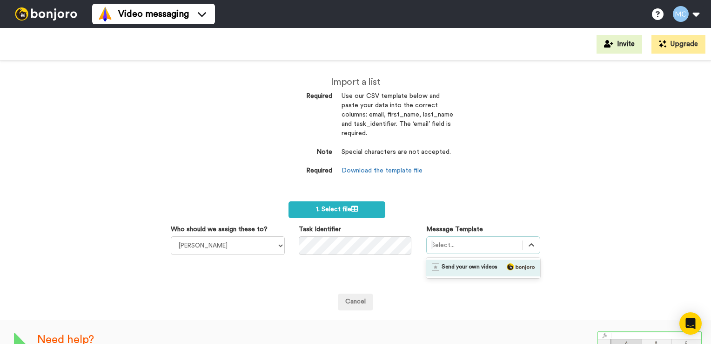
click at [502, 236] on div "Select..." at bounding box center [484, 245] width 114 height 18
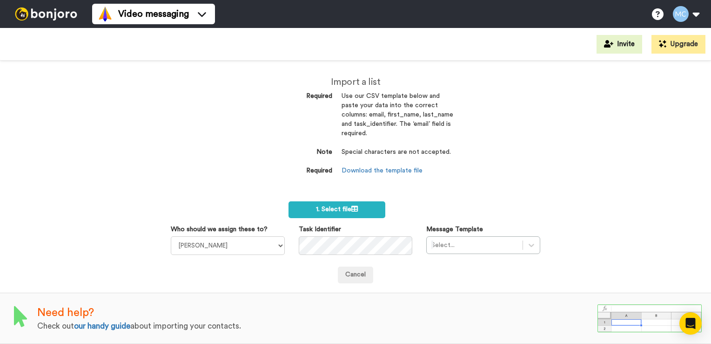
click at [557, 228] on div "Import a list Required Use our CSV template below and paste your data into the …" at bounding box center [355, 202] width 711 height 283
